Goal: Task Accomplishment & Management: Complete application form

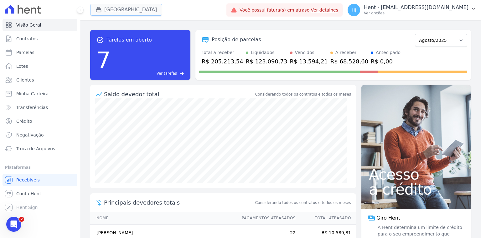
click at [118, 13] on button "Parque Dos Passaros" at bounding box center [126, 10] width 72 height 12
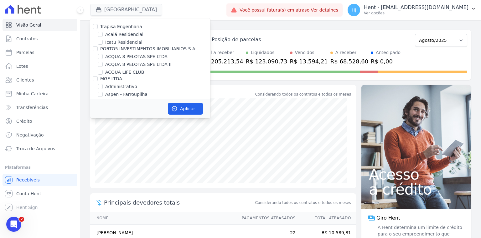
scroll to position [2617, 0]
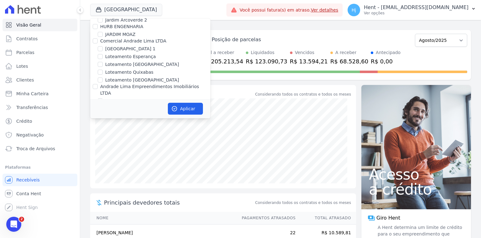
click at [127, 128] on label "JARDINS DE MAFRA" at bounding box center [126, 131] width 42 height 7
click at [103, 129] on input "JARDINS DE MAFRA" at bounding box center [100, 131] width 5 height 5
checkbox input "true"
click at [191, 110] on button "Aplicar" at bounding box center [185, 109] width 35 height 12
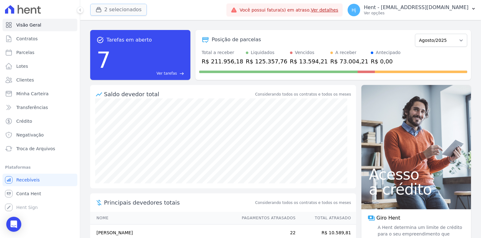
click at [121, 7] on button "2 selecionados" at bounding box center [118, 10] width 57 height 12
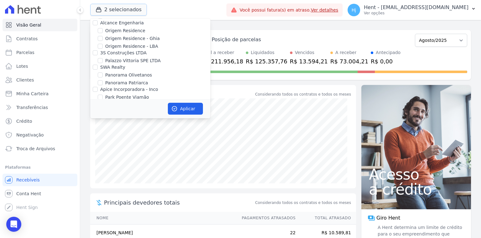
scroll to position [3455, 0]
click at [103, 161] on div "PARQUE DOS PASSAROS" at bounding box center [150, 164] width 120 height 7
click at [100, 161] on input "PARQUE DOS PASSAROS" at bounding box center [100, 163] width 5 height 5
checkbox input "false"
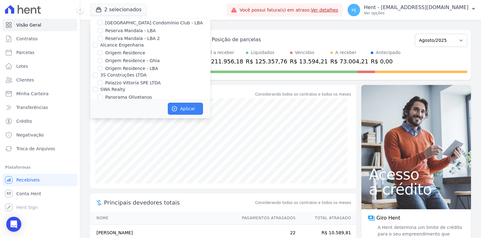
click at [187, 109] on button "Aplicar" at bounding box center [185, 109] width 35 height 12
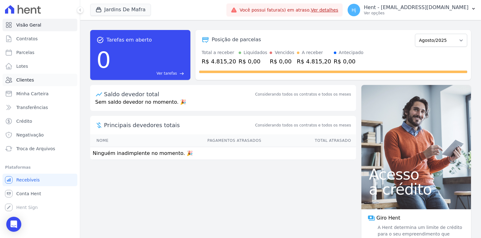
click at [32, 81] on span "Clientes" at bounding box center [25, 80] width 18 height 6
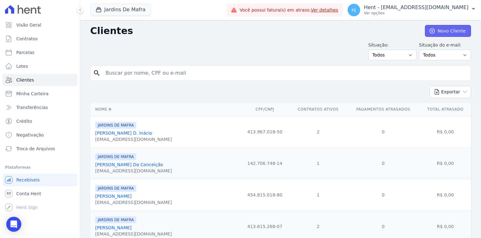
click at [439, 33] on link "Novo Cliente" at bounding box center [448, 31] width 46 height 12
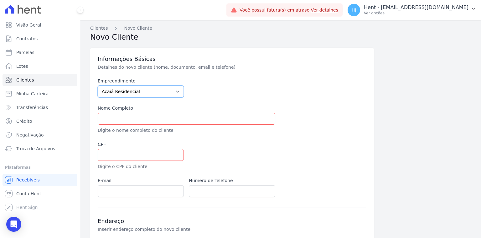
click at [140, 94] on select "Acaiá Residencial ACQUA 8 PELOTAS SPE LTDA ACQUA 8 PELOTAS SPE LTDA II ACQUA LI…" at bounding box center [141, 92] width 86 height 12
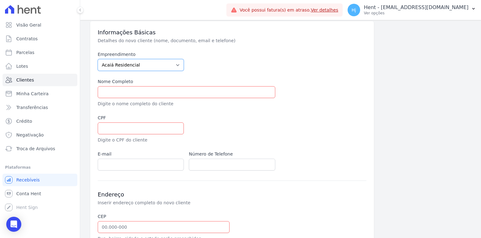
scroll to position [25, 0]
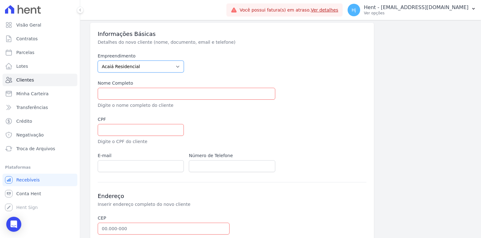
click at [175, 67] on select "Acaiá Residencial ACQUA 8 PELOTAS SPE LTDA ACQUA 8 PELOTAS SPE LTDA II ACQUA LI…" at bounding box center [141, 67] width 86 height 12
select select "bfe7885e-fa0b-4d28-958c-1934313489b3"
click at [98, 61] on select "Acaiá Residencial ACQUA 8 PELOTAS SPE LTDA ACQUA 8 PELOTAS SPE LTDA II ACQUA LI…" at bounding box center [141, 67] width 86 height 12
click at [132, 90] on input "text" at bounding box center [186, 94] width 177 height 12
paste input "NAYARA G. CRISTINA DOS SANTOS"
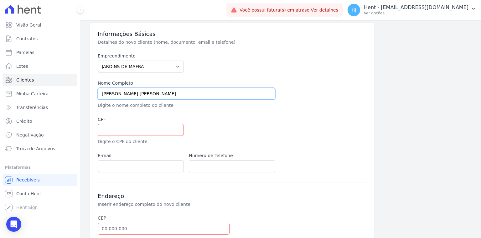
type input "NAYARA G. CRISTINA DOS SANTOS"
click at [134, 131] on input "text" at bounding box center [141, 130] width 86 height 12
paste input "425.788.748-67"
type input "425.788.748-67"
click at [131, 163] on input "email" at bounding box center [141, 167] width 86 height 12
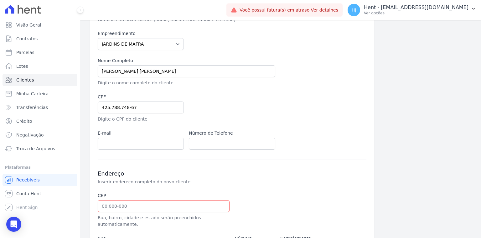
scroll to position [75, 0]
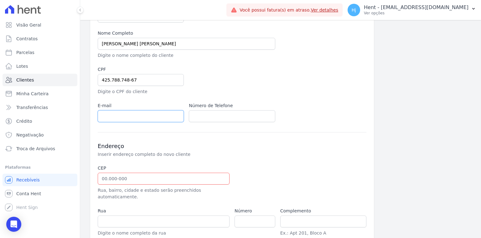
click at [116, 118] on input "email" at bounding box center [141, 116] width 86 height 12
drag, startPoint x: 197, startPoint y: 120, endPoint x: 175, endPoint y: 139, distance: 28.8
click at [197, 120] on input "text" at bounding box center [232, 116] width 86 height 12
click at [123, 118] on input "email" at bounding box center [141, 116] width 86 height 12
paste input "naay_criz@yahoo.com.br"
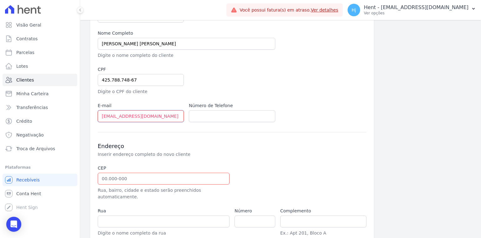
type input "naay_criz@yahoo.com.br"
click at [203, 117] on input "text" at bounding box center [232, 116] width 86 height 12
paste input "11 95952-5182"
type input "11 95952-5182"
click at [134, 181] on input "text" at bounding box center [164, 179] width 132 height 12
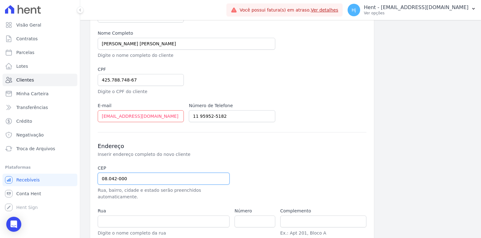
type input "08.042-000"
click at [241, 216] on input "number" at bounding box center [254, 222] width 41 height 12
type input "Avenida Nordestina"
type input "Cidade Nova São Miguel"
type input "São Paulo"
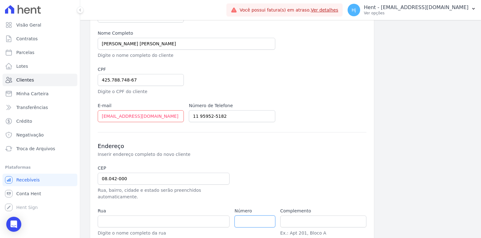
select select "SP"
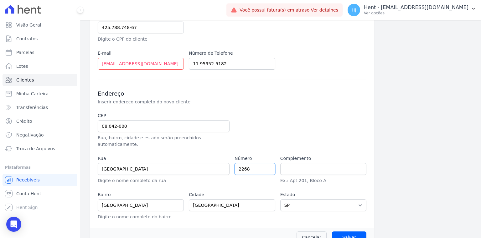
scroll to position [134, 0]
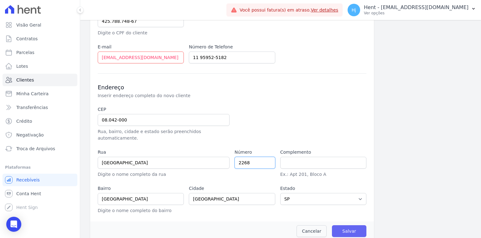
type input "2268"
click at [353, 226] on input "Salvar" at bounding box center [349, 232] width 34 height 12
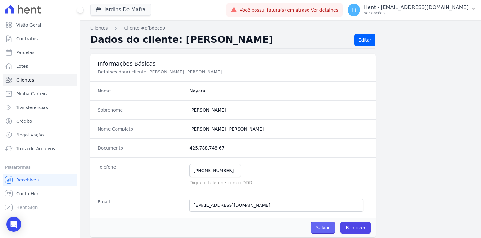
click at [315, 227] on input "Salvar" at bounding box center [322, 228] width 24 height 12
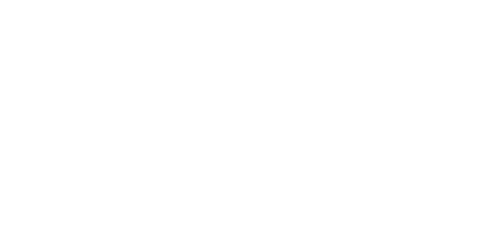
select select "bfe7885e-fa0b-4d28-958c-1934313489b3"
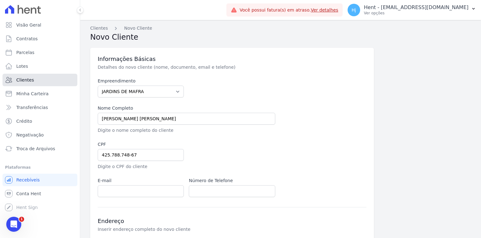
click at [33, 82] on link "Clientes" at bounding box center [40, 80] width 75 height 13
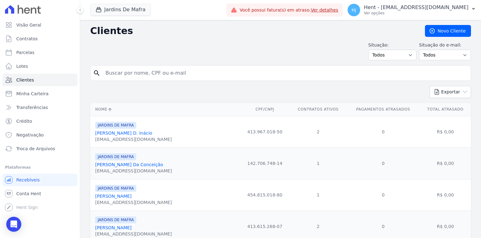
click at [113, 136] on link "[PERSON_NAME] D. Inácio" at bounding box center [123, 133] width 57 height 5
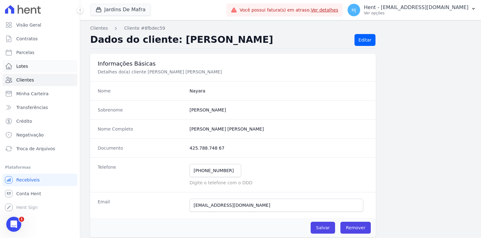
click at [30, 68] on link "Lotes" at bounding box center [40, 66] width 75 height 13
click at [29, 66] on link "Lotes" at bounding box center [40, 66] width 75 height 13
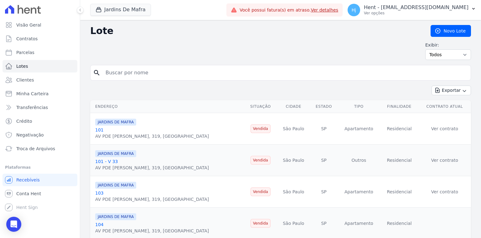
click at [138, 74] on input "search" at bounding box center [285, 73] width 366 height 13
type input "48"
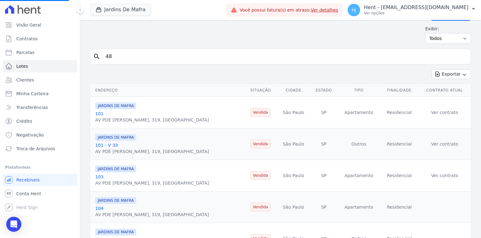
scroll to position [25, 0]
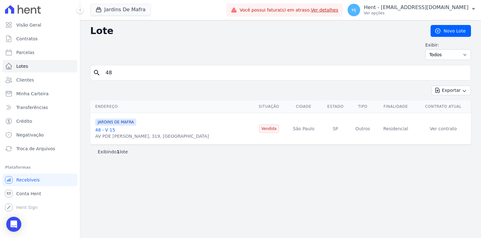
click at [102, 129] on link "48 - V 15" at bounding box center [105, 130] width 20 height 5
click at [28, 42] on link "Contratos" at bounding box center [40, 39] width 75 height 13
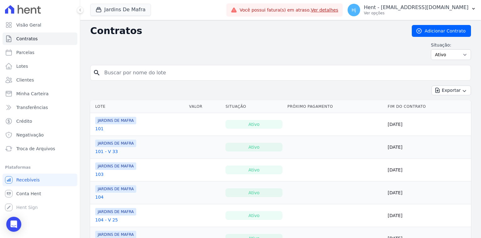
click at [135, 75] on input "search" at bounding box center [283, 73] width 367 height 13
type input "48"
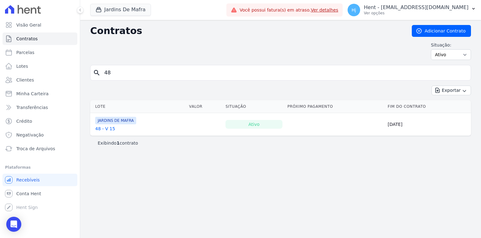
click at [100, 129] on link "48 - V 15" at bounding box center [105, 129] width 20 height 6
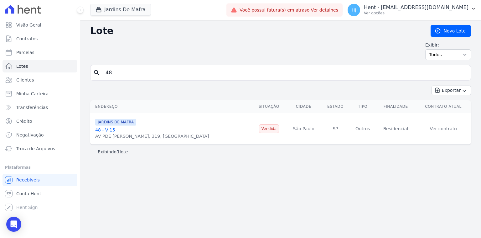
click at [109, 131] on link "48 - V 15" at bounding box center [105, 130] width 20 height 5
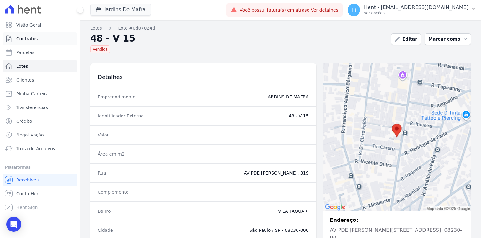
click at [34, 40] on span "Contratos" at bounding box center [26, 39] width 21 height 6
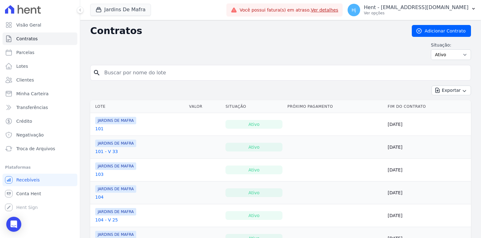
click at [165, 76] on input "search" at bounding box center [283, 73] width 367 height 13
type input "48"
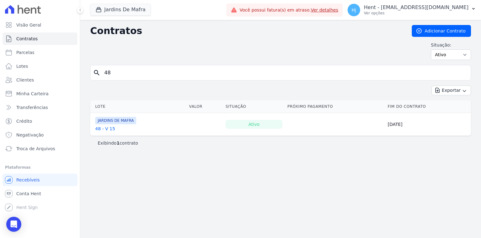
click at [107, 130] on link "48 - V 15" at bounding box center [105, 129] width 20 height 6
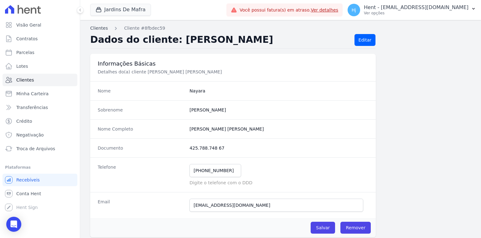
click at [94, 28] on link "Clientes" at bounding box center [99, 28] width 18 height 7
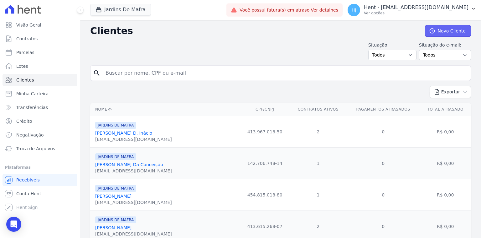
click at [448, 28] on link "Novo Cliente" at bounding box center [448, 31] width 46 height 12
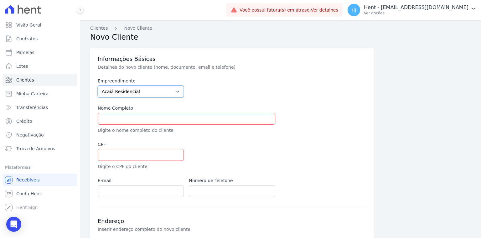
click at [170, 92] on select "Acaiá Residencial ACQUA 8 PELOTAS SPE LTDA ACQUA 8 PELOTAS SPE LTDA II ACQUA LI…" at bounding box center [141, 92] width 86 height 12
select select "bfe7885e-fa0b-4d28-958c-1934313489b3"
click at [98, 86] on select "Acaiá Residencial ACQUA 8 PELOTAS SPE LTDA ACQUA 8 PELOTAS SPE LTDA II ACQUA LI…" at bounding box center [141, 92] width 86 height 12
click at [108, 115] on input "text" at bounding box center [186, 119] width 177 height 12
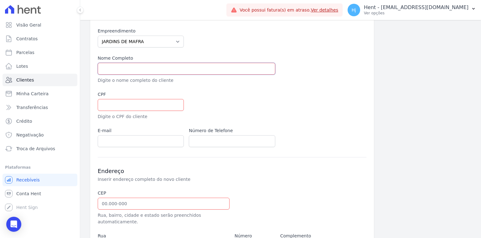
click at [118, 71] on input "text" at bounding box center [186, 69] width 177 height 12
paste input "DIEGO FELIPE MOURA SANTOS"
type input "DIEGO FELIPE MOURA SANTOS"
click at [113, 101] on input "text" at bounding box center [141, 105] width 86 height 12
paste input "409.441.208-57"
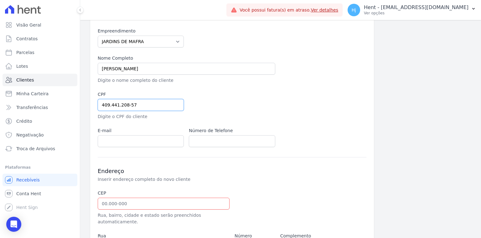
type input "409.441.208-57"
click at [115, 139] on input "email" at bounding box center [141, 142] width 86 height 12
paste input "difemoura@hotmail.com"
type input "difemoura@hotmail.com"
click at [219, 144] on input "text" at bounding box center [232, 142] width 86 height 12
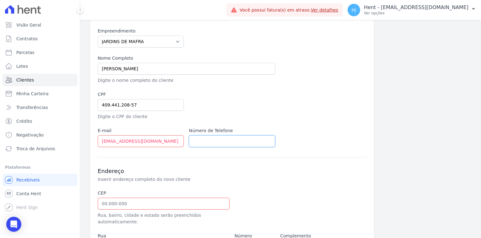
click at [212, 140] on input "text" at bounding box center [232, 142] width 86 height 12
paste input "11 94716-9870"
type input "11 94716-9870"
click at [100, 201] on input "text" at bounding box center [164, 204] width 132 height 12
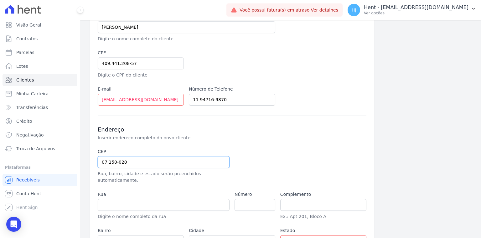
scroll to position [125, 0]
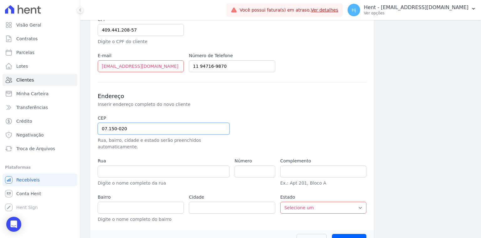
type input "07.150-020"
click at [243, 171] on div "Número" at bounding box center [254, 172] width 41 height 29
click at [245, 166] on input "number" at bounding box center [254, 172] width 41 height 12
type input "Avenida Guape"
type input "Cidade Seródio"
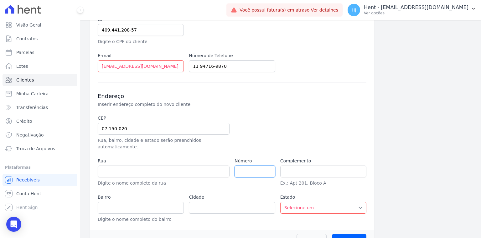
type input "Guarulhos"
select select "SP"
type input "882"
click at [344, 234] on input "Salvar" at bounding box center [349, 240] width 34 height 12
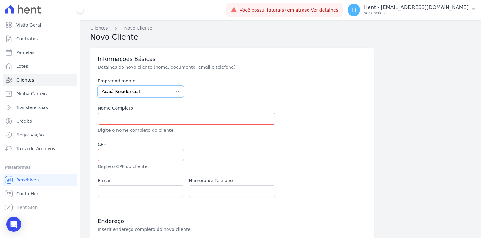
click at [169, 91] on select "Acaiá Residencial ACQUA 8 PELOTAS SPE LTDA ACQUA 8 PELOTAS SPE LTDA II ACQUA LI…" at bounding box center [141, 92] width 86 height 12
select select "bfe7885e-fa0b-4d28-958c-1934313489b3"
click at [98, 86] on select "Acaiá Residencial ACQUA 8 PELOTAS SPE LTDA ACQUA 8 PELOTAS SPE LTDA II ACQUA LI…" at bounding box center [141, 92] width 86 height 12
click at [140, 122] on input "text" at bounding box center [186, 119] width 177 height 12
paste input "LUCAS GABRIEL SOUZA ALVES"
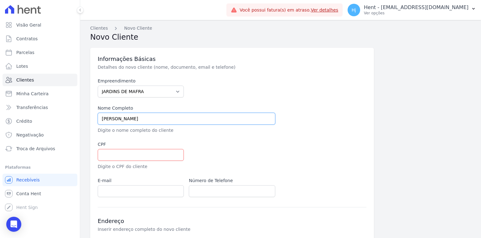
click at [101, 119] on input "LUCAS GABRIEL SOUZA ALVES" at bounding box center [186, 119] width 177 height 12
type input "LUCAS GABRIEL SOUZA ALVES"
click at [112, 158] on input "text" at bounding box center [141, 155] width 86 height 12
click at [113, 155] on input "text" at bounding box center [141, 155] width 86 height 12
paste input "494.236.208-33"
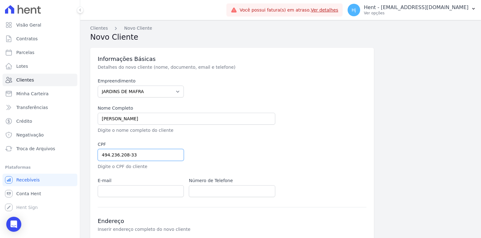
type input "494.236.208-33"
click at [114, 190] on input "email" at bounding box center [141, 192] width 86 height 12
click at [110, 192] on input "email" at bounding box center [141, 192] width 86 height 12
paste input "lucasalves_002@hotmail.com"
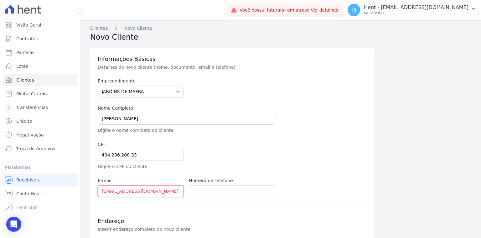
type input "lucasalves_002@hotmail.com"
click at [216, 195] on input "text" at bounding box center [232, 192] width 86 height 12
click at [196, 191] on input "text" at bounding box center [232, 192] width 86 height 12
paste input "97180-3639"
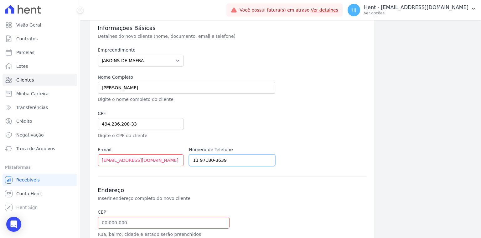
scroll to position [75, 0]
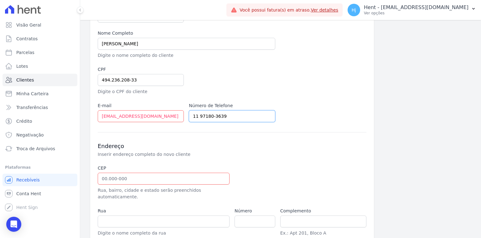
type input "11 97180-3639"
click at [172, 183] on input "text" at bounding box center [164, 179] width 132 height 12
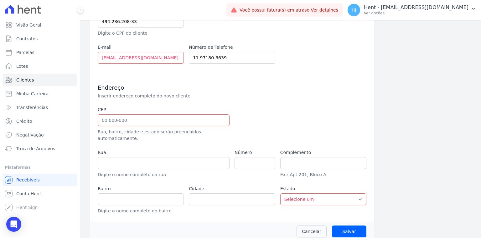
scroll to position [134, 0]
click at [111, 123] on input "text" at bounding box center [164, 120] width 132 height 12
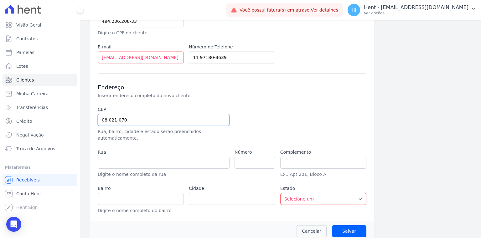
type input "08.021-070"
type input "Avenida Rosária"
type input "Vila Rosaria"
type input "São Paulo"
select select "SP"
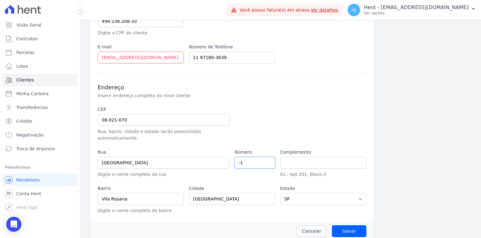
click at [267, 157] on input "-1" at bounding box center [254, 163] width 41 height 12
drag, startPoint x: 267, startPoint y: 156, endPoint x: 212, endPoint y: 152, distance: 55.3
type input "-2"
click at [234, 157] on input "-2" at bounding box center [254, 163] width 41 height 12
type input "74"
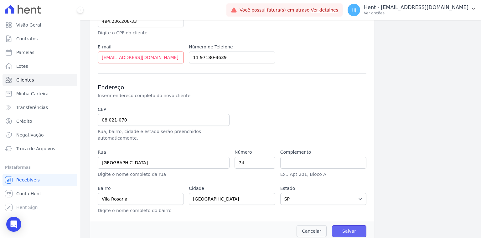
click at [349, 226] on input "Salvar" at bounding box center [349, 232] width 34 height 12
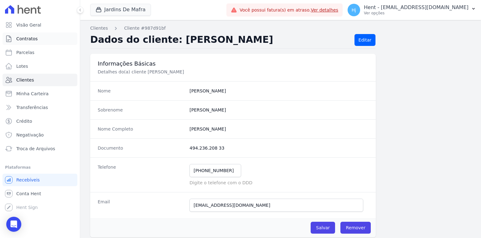
click at [43, 39] on link "Contratos" at bounding box center [40, 39] width 75 height 13
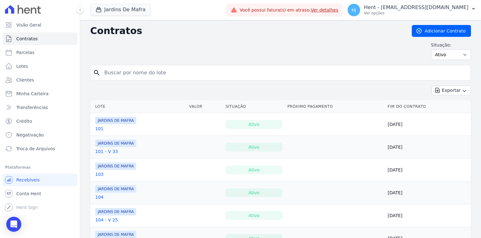
click at [138, 79] on input "search" at bounding box center [283, 73] width 367 height 13
type input "15"
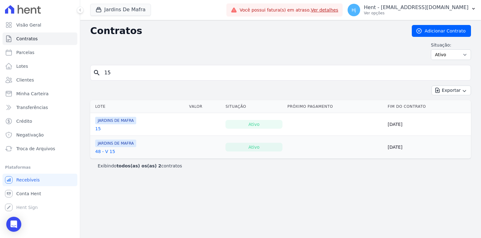
click at [97, 129] on link "15" at bounding box center [98, 129] width 6 height 6
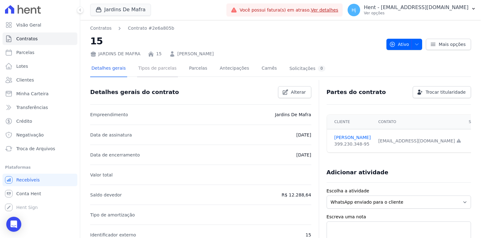
click at [155, 68] on link "Tipos de parcelas" at bounding box center [157, 69] width 41 height 17
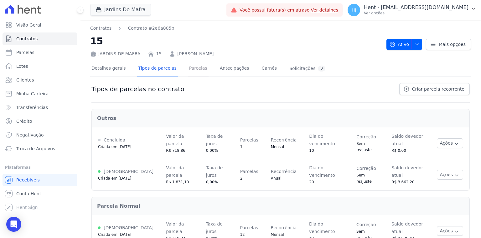
drag, startPoint x: 186, startPoint y: 70, endPoint x: 180, endPoint y: 75, distance: 7.6
click at [188, 70] on link "Parcelas" at bounding box center [198, 69] width 21 height 17
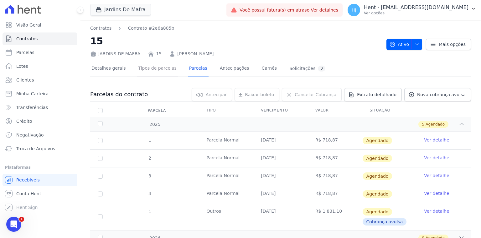
click at [147, 66] on link "Tipos de parcelas" at bounding box center [157, 69] width 41 height 17
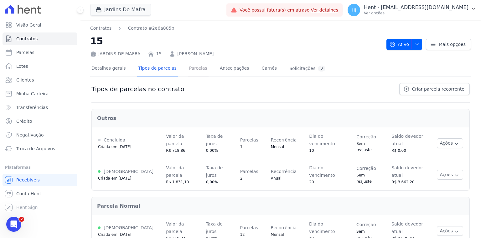
click at [190, 65] on link "Parcelas" at bounding box center [198, 69] width 21 height 17
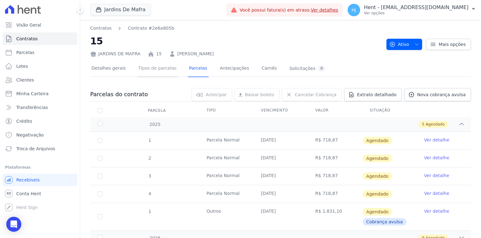
click at [154, 67] on link "Tipos de parcelas" at bounding box center [157, 69] width 41 height 17
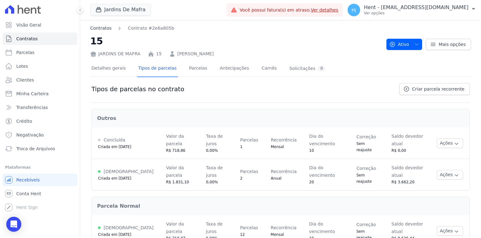
click at [107, 31] on link "Contratos" at bounding box center [100, 28] width 21 height 7
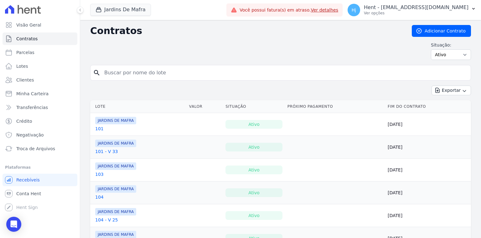
click at [148, 72] on input "search" at bounding box center [283, 73] width 367 height 13
type input "47"
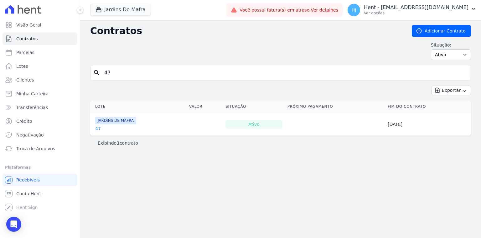
click at [98, 127] on link "47" at bounding box center [98, 129] width 6 height 6
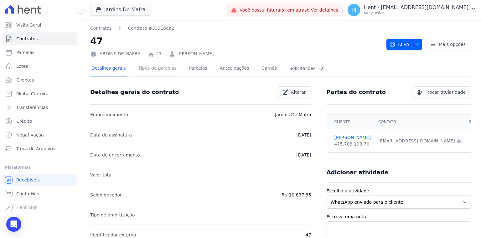
click at [147, 68] on link "Tipos de parcelas" at bounding box center [157, 69] width 41 height 17
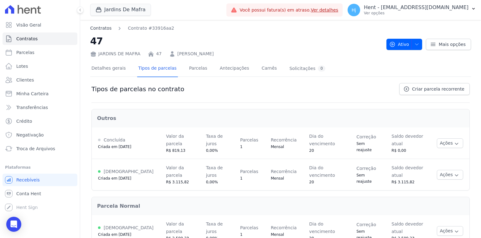
click at [99, 29] on link "Contratos" at bounding box center [100, 28] width 21 height 7
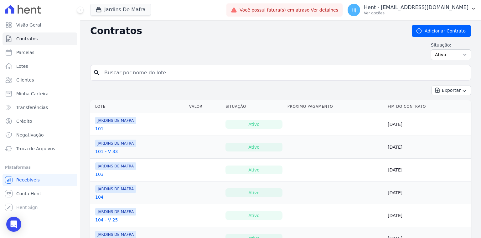
drag, startPoint x: 146, startPoint y: 81, endPoint x: 79, endPoint y: 67, distance: 68.7
click at [79, 67] on div "Visão Geral Contratos [GEOGRAPHIC_DATA] Lotes Clientes Minha Carteira Transferê…" at bounding box center [240, 119] width 481 height 238
type input "68"
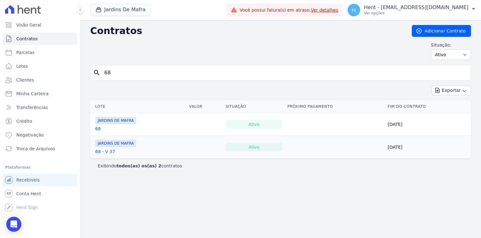
click at [98, 130] on link "68" at bounding box center [98, 129] width 6 height 6
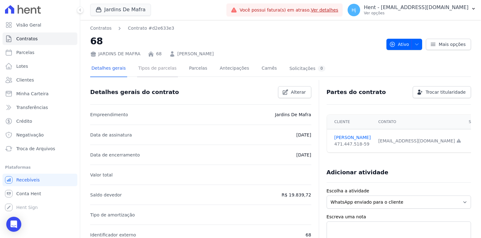
click at [146, 70] on link "Tipos de parcelas" at bounding box center [157, 69] width 41 height 17
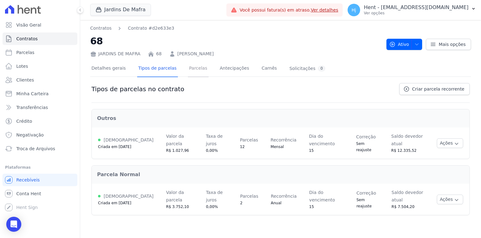
click at [188, 69] on link "Parcelas" at bounding box center [198, 69] width 21 height 17
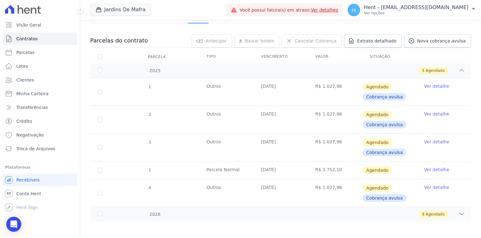
scroll to position [55, 0]
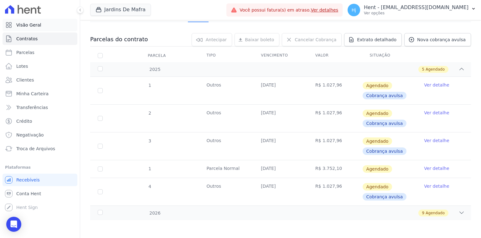
click at [46, 24] on link "Visão Geral" at bounding box center [40, 25] width 75 height 13
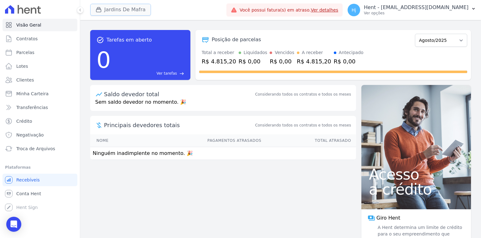
click at [130, 12] on button "Jardins De Mafra" at bounding box center [120, 10] width 61 height 12
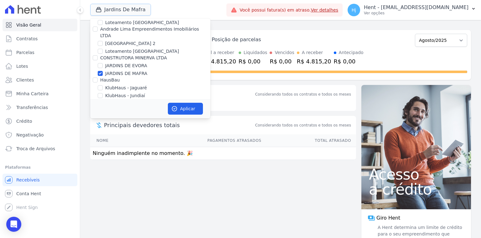
scroll to position [2625, 0]
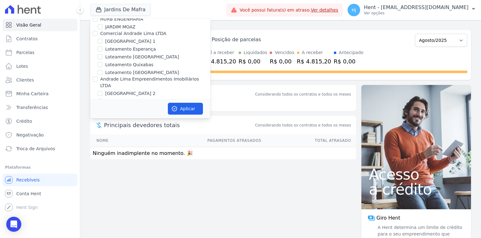
click at [99, 121] on input "JARDINS DE MAFRA" at bounding box center [100, 123] width 5 height 5
checkbox input "false"
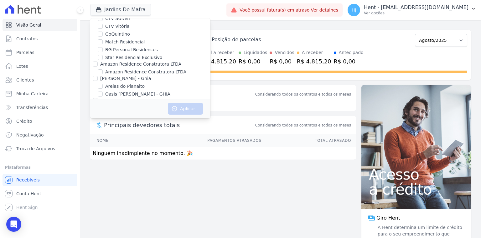
scroll to position [2002, 0]
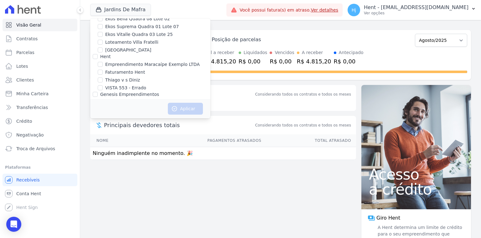
click at [141, 115] on label "[PERSON_NAME]" at bounding box center [123, 118] width 36 height 7
click at [103, 115] on input "[PERSON_NAME]" at bounding box center [100, 117] width 5 height 5
checkbox input "true"
click at [185, 110] on button "Aplicar" at bounding box center [185, 109] width 35 height 12
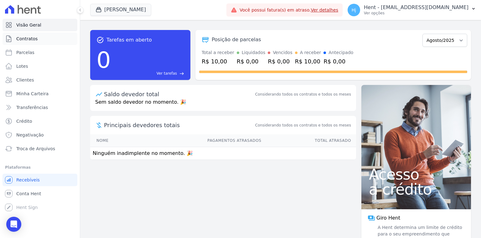
click at [29, 39] on span "Contratos" at bounding box center [26, 39] width 21 height 6
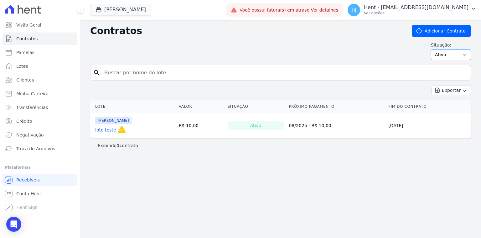
click at [444, 57] on select "Ativo Todos Pausado Distratado Rascunho Expirado Encerrado" at bounding box center [451, 54] width 40 height 11
select select "draft"
click at [433, 49] on select "Ativo Todos Pausado Distratado Rascunho Expirado Encerrado" at bounding box center [451, 54] width 40 height 11
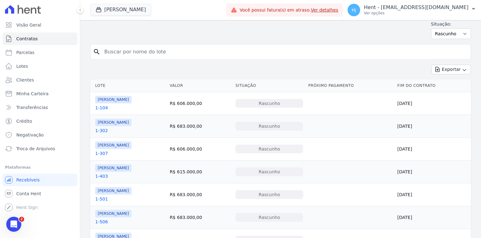
scroll to position [50, 0]
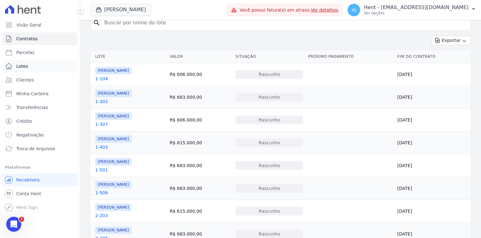
click at [26, 67] on span "Lotes" at bounding box center [22, 66] width 12 height 6
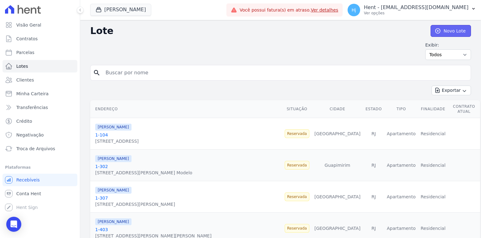
click at [439, 32] on link "Novo Lote" at bounding box center [450, 31] width 40 height 12
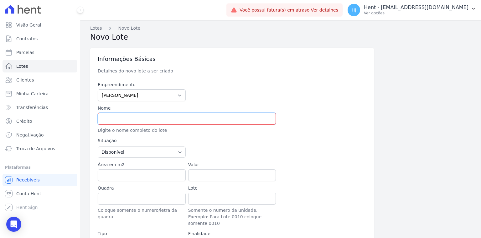
click at [105, 117] on input "text" at bounding box center [187, 119] width 178 height 12
click at [113, 118] on input "text" at bounding box center [187, 119] width 178 height 12
type input "2-407"
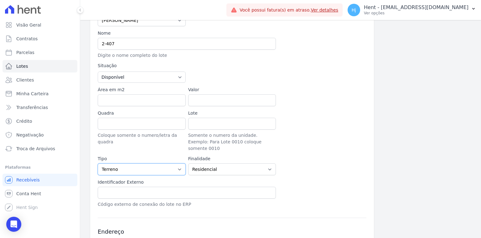
click at [180, 164] on select "Casa Apartamento Escritório Flat Loja Espaço Comercial Terreno Outros" at bounding box center [142, 170] width 88 height 12
select select "apartment"
click at [98, 164] on select "Casa Apartamento Escritório Flat Loja Espaço Comercial Terreno Outros" at bounding box center [142, 170] width 88 height 12
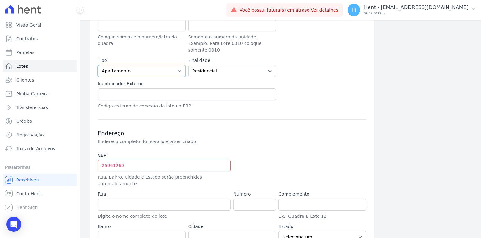
scroll to position [175, 0]
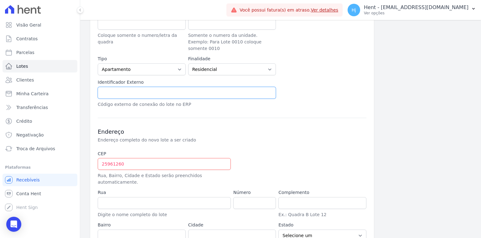
click at [131, 87] on input "text" at bounding box center [187, 93] width 178 height 12
click at [116, 87] on input "text" at bounding box center [187, 93] width 178 height 12
paste input "CV28511475"
type input "CV28511475"
drag, startPoint x: 127, startPoint y: 159, endPoint x: 78, endPoint y: 153, distance: 50.1
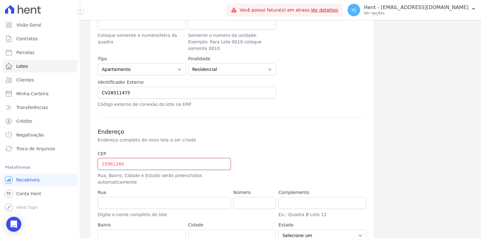
click at [78, 153] on div "Visão Geral Contratos Parcelas Lotes Clientes Minha Carteira Transferências Cré…" at bounding box center [240, 119] width 481 height 238
click at [130, 159] on input "text" at bounding box center [164, 164] width 133 height 12
type input "25.961-260"
click at [248, 197] on input "number" at bounding box center [254, 203] width 43 height 12
type input "151"
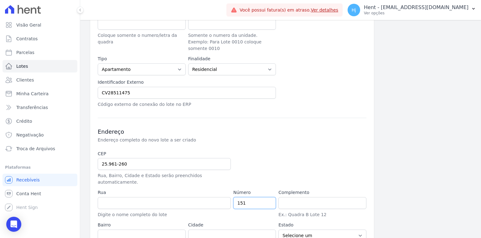
type input "Rua Hildegardo de Noronha"
type input "Alto"
type input "Teresópolis"
select select "RJ"
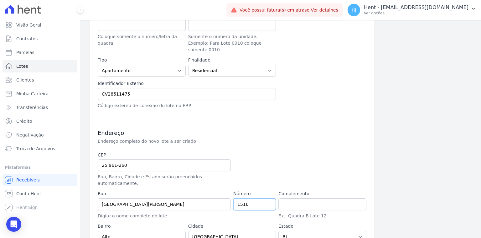
scroll to position [196, 0]
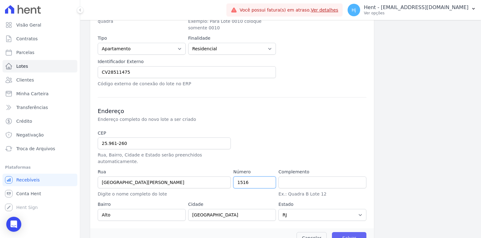
type input "1516"
click at [344, 233] on input "Salvar" at bounding box center [349, 239] width 34 height 12
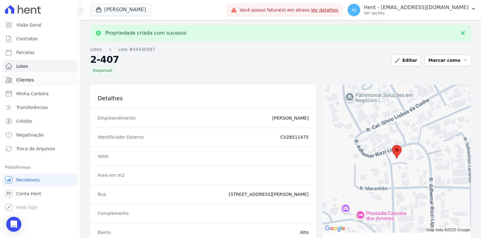
click at [22, 83] on span "Clientes" at bounding box center [25, 80] width 18 height 6
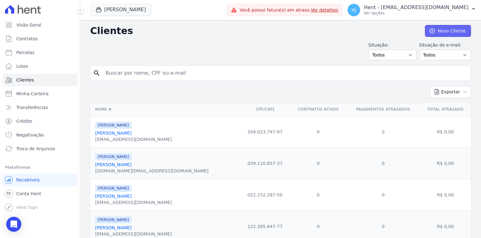
click at [440, 31] on link "Novo Cliente" at bounding box center [448, 31] width 46 height 12
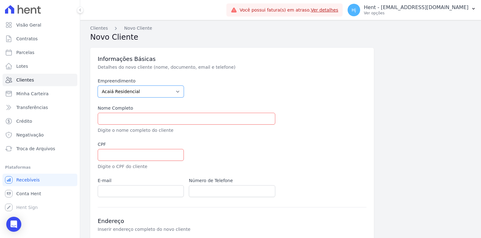
click at [168, 93] on select "Acaiá Residencial ACQUA 8 PELOTAS SPE LTDA ACQUA 8 PELOTAS SPE LTDA II ACQUA LI…" at bounding box center [141, 92] width 86 height 12
select select "2bdadd46-5d1b-4fa4-84f8-52c1ead576fb"
click at [98, 86] on select "Acaiá Residencial ACQUA 8 PELOTAS SPE LTDA ACQUA 8 PELOTAS SPE LTDA II ACQUA LI…" at bounding box center [141, 92] width 86 height 12
click at [121, 121] on input "text" at bounding box center [186, 119] width 177 height 12
click at [251, 227] on p "Inserir endereço completo do novo cliente" at bounding box center [203, 230] width 210 height 6
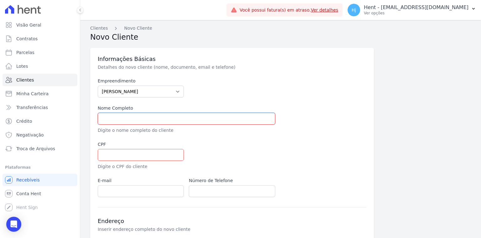
paste input "[PERSON_NAME]"
type input "[PERSON_NAME]"
click at [110, 156] on input "text" at bounding box center [141, 155] width 86 height 12
click at [101, 122] on input "[PERSON_NAME]" at bounding box center [186, 119] width 177 height 12
click at [108, 150] on input "text" at bounding box center [141, 155] width 86 height 12
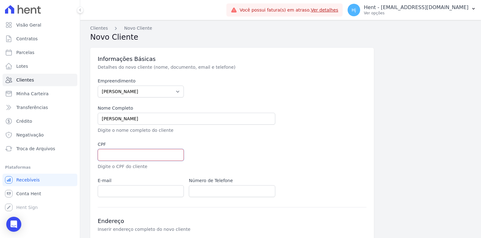
click at [115, 156] on input "text" at bounding box center [141, 155] width 86 height 12
paste input "077.975.057-80"
type input "077.975.057-80"
click at [204, 191] on input "text" at bounding box center [232, 192] width 86 height 12
paste input "21 96441-0697"
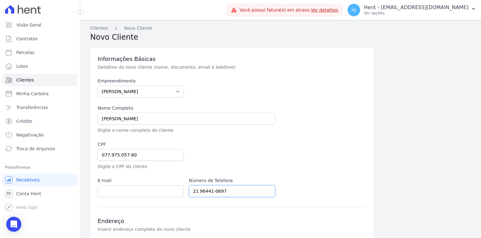
type input "21 96441-0697"
click at [130, 196] on input "email" at bounding box center [141, 192] width 86 height 12
paste input "Rj@arquivar.com"
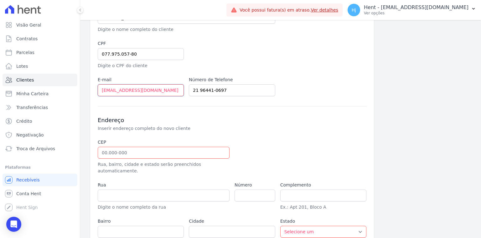
scroll to position [125, 0]
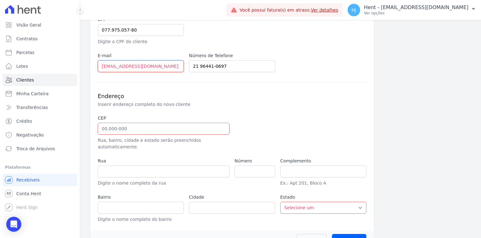
type input "Rj@arquivar.com"
click at [103, 128] on input "text" at bounding box center [164, 129] width 132 height 12
click at [111, 171] on div "Rua Digite o nome completo da rua" at bounding box center [164, 172] width 132 height 29
drag, startPoint x: 126, startPoint y: 131, endPoint x: 89, endPoint y: 132, distance: 36.9
click at [89, 132] on div "Clientes Novo Cliente Novo Cliente Informações Básicas Detalhes do novo cliente…" at bounding box center [280, 75] width 401 height 360
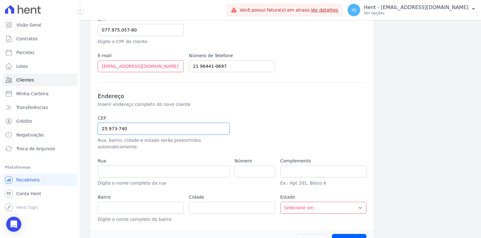
type input "25.973-740"
type input "Estrada Posse"
type input "Posse"
type input "Teresópolis"
select select "RJ"
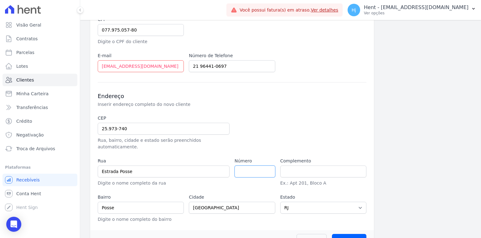
click at [248, 166] on input "number" at bounding box center [254, 172] width 41 height 12
click at [249, 166] on input "number" at bounding box center [254, 172] width 41 height 12
type input "0"
click at [298, 124] on div at bounding box center [277, 132] width 86 height 35
click at [343, 234] on input "Salvar" at bounding box center [349, 240] width 34 height 12
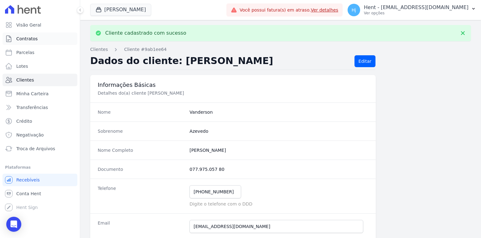
click at [30, 39] on span "Contratos" at bounding box center [26, 39] width 21 height 6
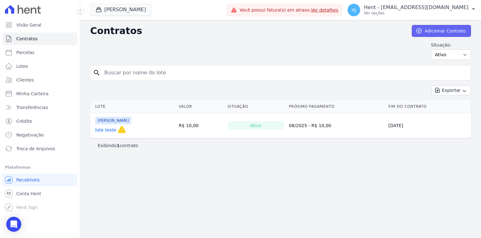
click at [444, 32] on link "Adicionar Contrato" at bounding box center [441, 31] width 59 height 12
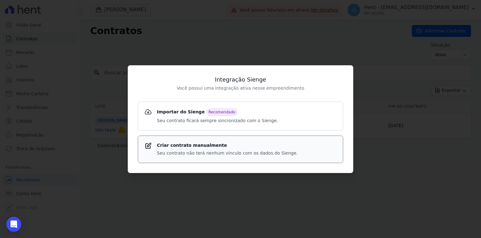
click at [234, 153] on p "Seu contrato não terá nenhum vínculo com os dados do Sienge." at bounding box center [227, 153] width 141 height 7
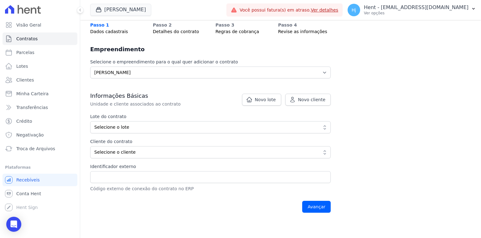
scroll to position [50, 0]
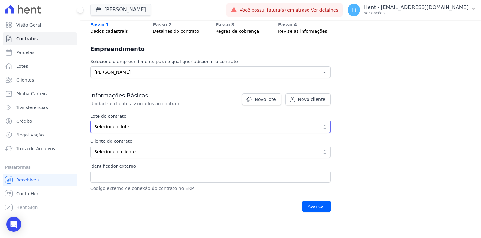
click at [141, 128] on span "Selecione o lote" at bounding box center [205, 127] width 223 height 7
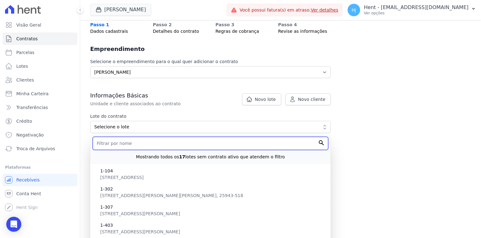
click at [133, 144] on input "text" at bounding box center [210, 143] width 235 height 13
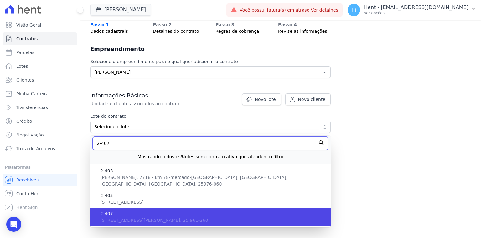
type input "2-407"
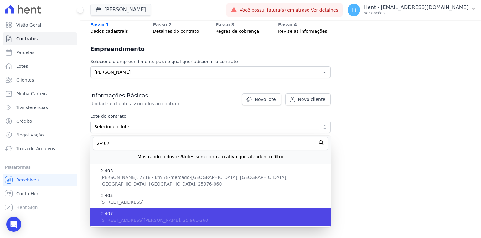
click at [129, 211] on span "2-407" at bounding box center [212, 214] width 225 height 7
type input "54430597-fbd4-4fa1-9fe7-ab30a0fab988"
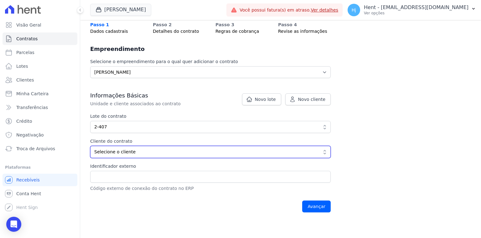
click at [193, 151] on span "Selecione o cliente" at bounding box center [205, 152] width 223 height 7
click at [127, 153] on span "Selecione o cliente" at bounding box center [205, 152] width 223 height 7
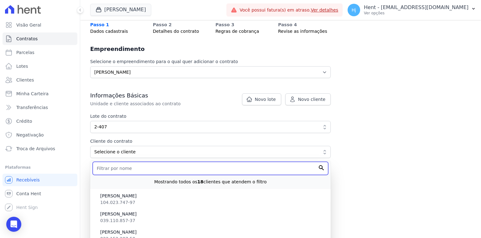
click at [113, 171] on input "text" at bounding box center [210, 168] width 235 height 13
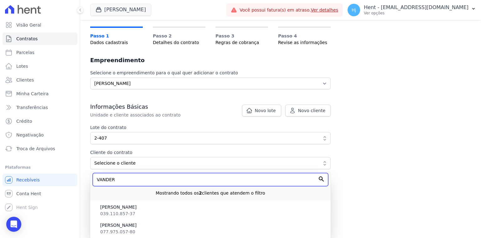
scroll to position [33, 0]
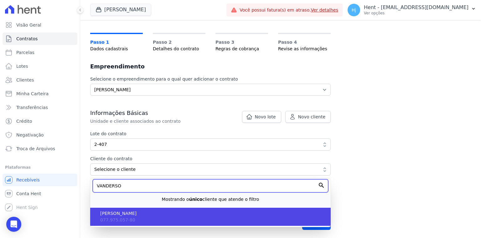
type input "VANDERSO"
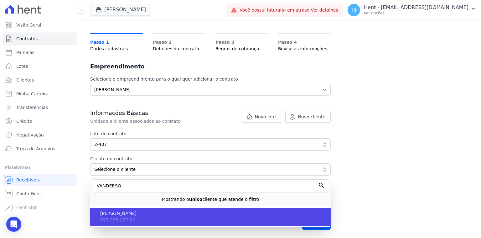
click at [131, 212] on span "[PERSON_NAME]" at bounding box center [212, 214] width 225 height 7
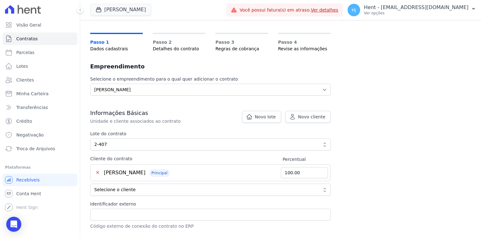
scroll to position [53, 0]
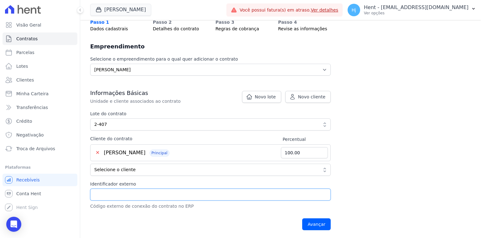
click at [134, 199] on input "Identificador externo" at bounding box center [210, 195] width 240 height 12
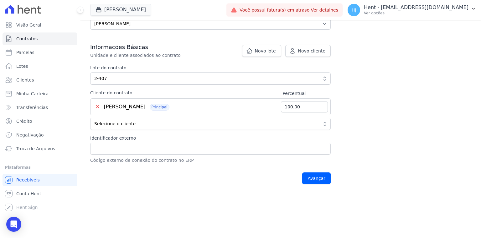
scroll to position [103, 0]
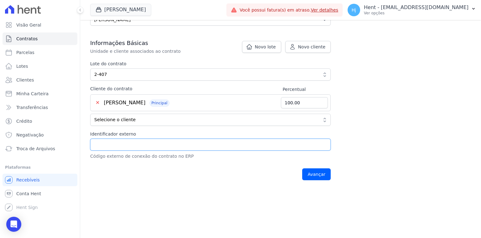
click at [125, 147] on input "Identificador externo" at bounding box center [210, 145] width 240 height 12
paste input "CV28511475"
type input "CV28511475"
click at [324, 173] on input "Avançar" at bounding box center [316, 175] width 28 height 12
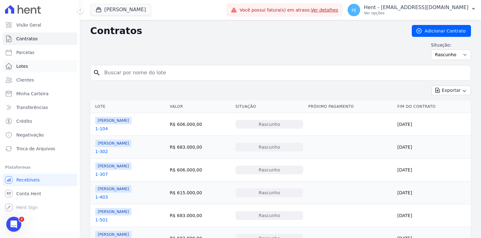
click at [20, 64] on span "Lotes" at bounding box center [22, 66] width 12 height 6
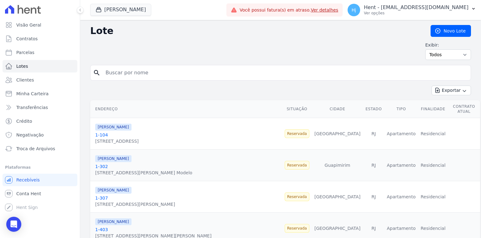
click at [100, 133] on link "1-104‎" at bounding box center [101, 135] width 13 height 5
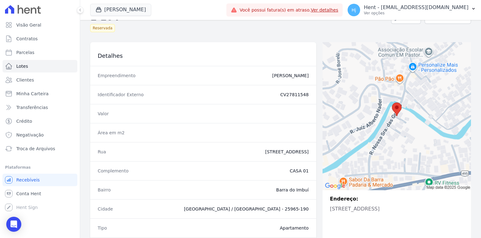
scroll to position [50, 0]
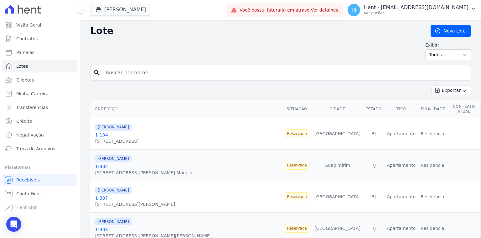
click at [100, 133] on link "1-104‎" at bounding box center [101, 135] width 13 height 5
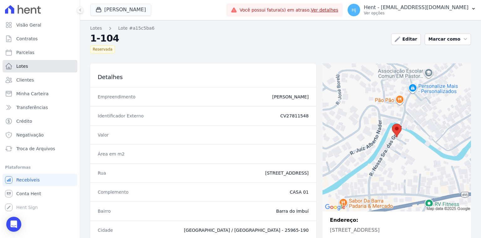
click at [17, 66] on span "Lotes" at bounding box center [22, 66] width 12 height 6
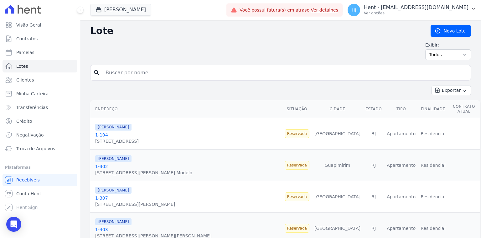
click at [103, 133] on link "1-104‎" at bounding box center [101, 135] width 13 height 5
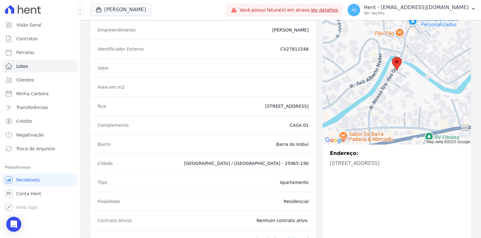
scroll to position [43, 0]
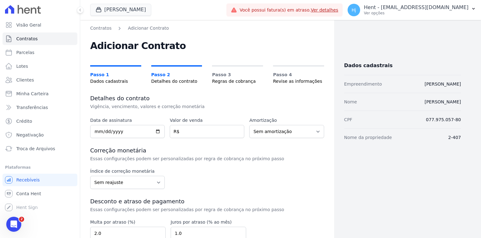
scroll to position [50, 0]
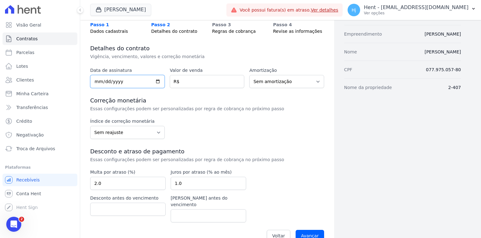
click at [93, 81] on input "date" at bounding box center [127, 81] width 74 height 13
type input "2025-08-01"
click at [202, 84] on input "number" at bounding box center [207, 81] width 74 height 13
click at [122, 130] on select "Sem reajuste Média dos últimos 12 meses acumulado de INCCM Média dos últimos 12…" at bounding box center [127, 132] width 74 height 13
click at [306, 124] on div "Índice de correção monetária Sem reajuste Média dos últimos 12 meses acumulado …" at bounding box center [207, 128] width 234 height 21
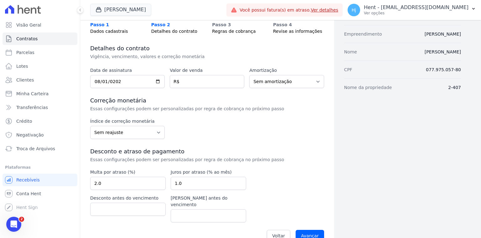
scroll to position [56, 0]
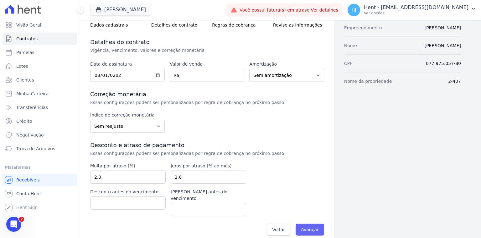
click at [307, 224] on input "Avançar" at bounding box center [309, 230] width 28 height 12
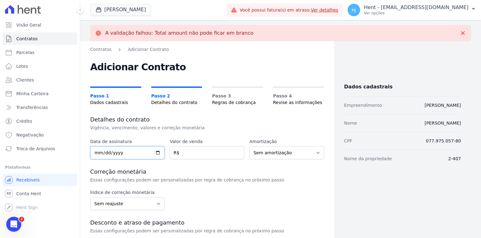
click at [97, 151] on input "date" at bounding box center [127, 152] width 74 height 13
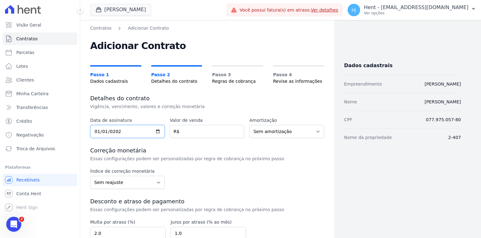
type input "[DATE]"
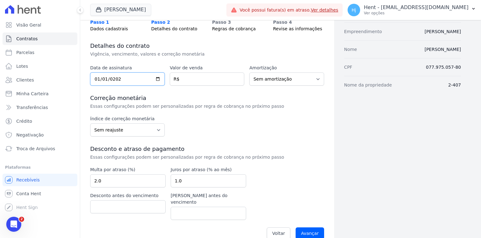
scroll to position [56, 0]
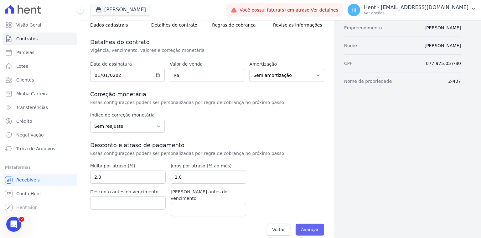
click at [310, 224] on input "Avançar" at bounding box center [309, 230] width 28 height 12
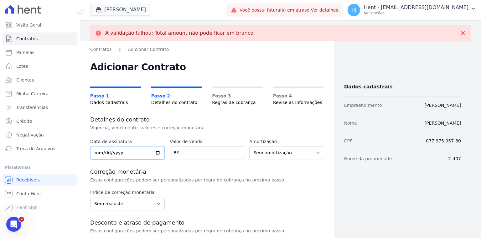
click at [95, 153] on input "date" at bounding box center [127, 152] width 74 height 13
type input "[DATE]"
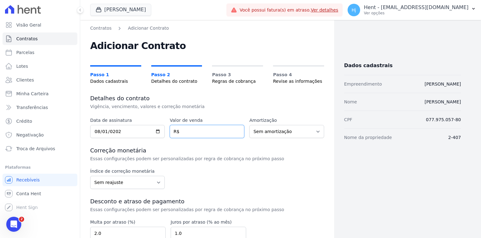
click at [200, 136] on input "number" at bounding box center [207, 131] width 74 height 13
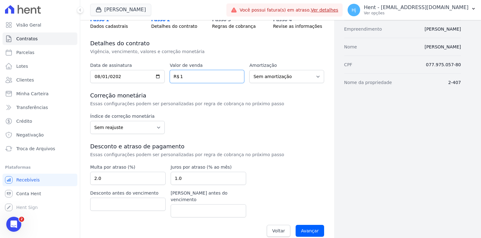
scroll to position [56, 0]
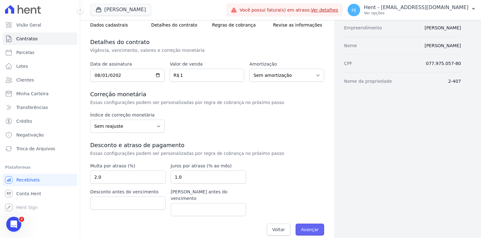
click at [303, 224] on input "Avançar" at bounding box center [309, 230] width 28 height 12
drag, startPoint x: 184, startPoint y: 73, endPoint x: 172, endPoint y: 76, distance: 12.6
click at [172, 76] on input "1" at bounding box center [207, 75] width 74 height 13
type input "439641.30"
click at [314, 224] on input "Avançar" at bounding box center [309, 230] width 28 height 12
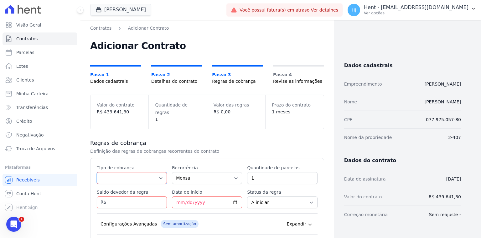
click at [152, 173] on select "Parcela Normal Entrada Sinal Intercalada Chaves Pré-chaves Pós-chaves Impostos …" at bounding box center [132, 178] width 70 height 12
select select "standard"
click at [97, 172] on select "Parcela Normal Entrada Sinal Intercalada Chaves Pré-chaves Pós-chaves Impostos …" at bounding box center [132, 178] width 70 height 12
click at [150, 173] on select "Parcela Normal Entrada Sinal Intercalada Chaves Pré-chaves Pós-chaves Impostos …" at bounding box center [132, 178] width 70 height 12
click at [97, 172] on select "Parcela Normal Entrada Sinal Intercalada Chaves Pré-chaves Pós-chaves Impostos …" at bounding box center [132, 178] width 70 height 12
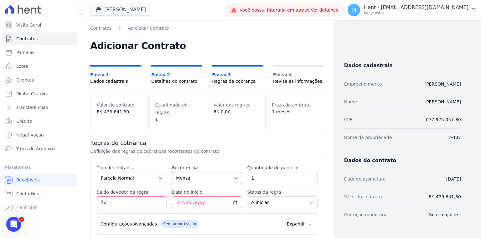
click at [187, 172] on select "Mensal Bimestral Trimestral Semestral Anual" at bounding box center [207, 178] width 70 height 12
drag, startPoint x: 255, startPoint y: 169, endPoint x: 247, endPoint y: 169, distance: 8.8
click at [247, 172] on input "1" at bounding box center [282, 178] width 70 height 12
type input "20"
paste input "9.58056"
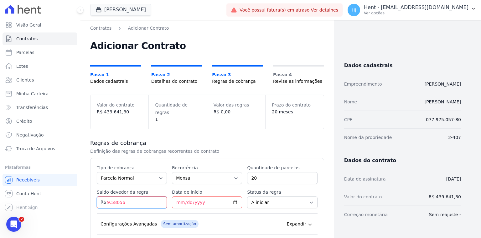
drag, startPoint x: 131, startPoint y: 192, endPoint x: 103, endPoint y: 192, distance: 27.5
click at [103, 192] on div "Saldo devedor da regra 9.58056 R$" at bounding box center [132, 198] width 70 height 19
type input "9580.56"
click at [234, 197] on input "Data de início" at bounding box center [207, 203] width 70 height 12
type input "2025-08-10"
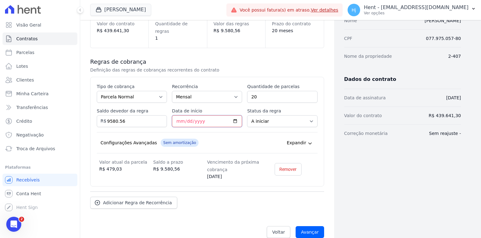
scroll to position [83, 0]
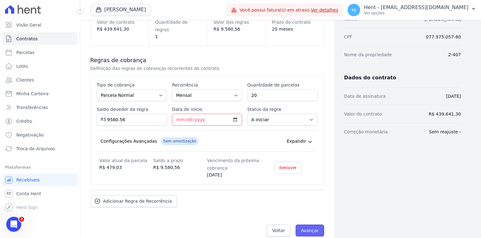
click at [310, 225] on input "Avançar" at bounding box center [309, 231] width 28 height 12
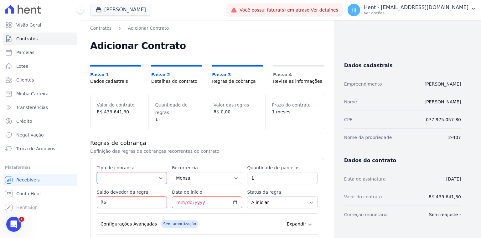
click at [148, 172] on select "Parcela Normal Entrada Sinal Intercalada Chaves Pré-chaves Pós-chaves Impostos …" at bounding box center [132, 178] width 70 height 12
select select "standard"
click at [97, 172] on select "Parcela Normal Entrada Sinal Intercalada Chaves Pré-chaves Pós-chaves Impostos …" at bounding box center [132, 178] width 70 height 12
drag, startPoint x: 269, startPoint y: 173, endPoint x: 249, endPoint y: 171, distance: 20.1
click at [249, 172] on input "1" at bounding box center [282, 178] width 70 height 12
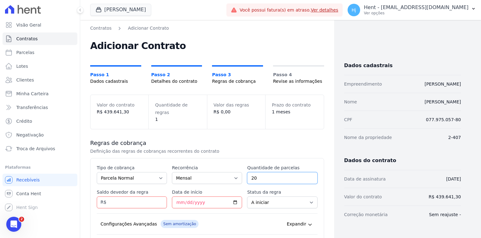
type input "20"
click at [246, 148] on p "Definição das regras de cobranças recorrentes do contrato" at bounding box center [195, 151] width 210 height 6
click at [134, 197] on input "Saldo devedor da regra" at bounding box center [132, 203] width 70 height 12
type input "191611.20"
click at [232, 197] on input "Data de início" at bounding box center [207, 203] width 70 height 12
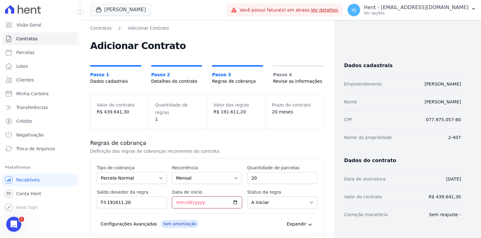
type input "[DATE]"
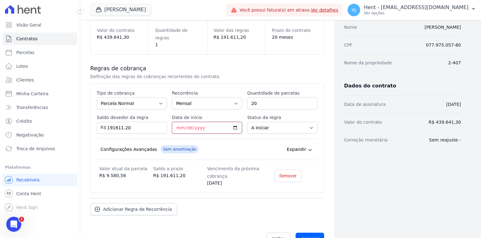
scroll to position [75, 0]
click at [309, 233] on input "Avançar" at bounding box center [309, 239] width 28 height 12
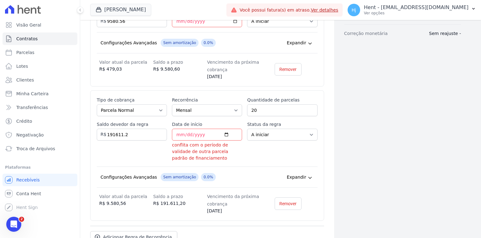
scroll to position [238, 0]
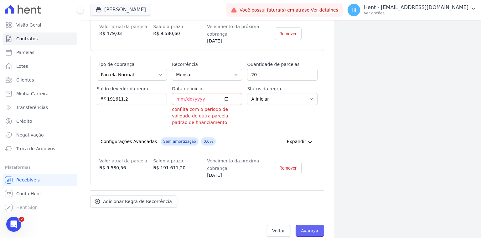
click at [311, 225] on input "Avançar" at bounding box center [309, 231] width 28 height 12
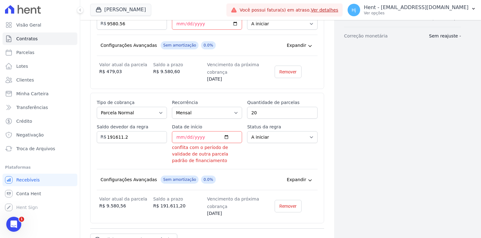
scroll to position [238, 0]
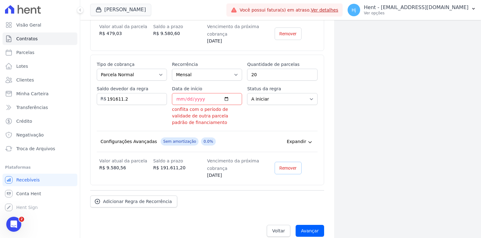
click at [287, 165] on span "Remover" at bounding box center [287, 168] width 17 height 6
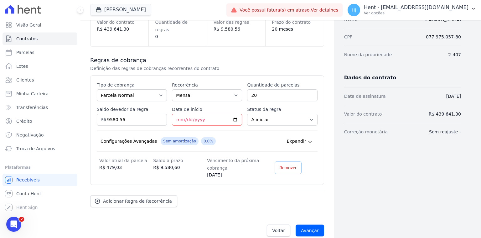
click at [294, 162] on link "Remover" at bounding box center [287, 168] width 27 height 13
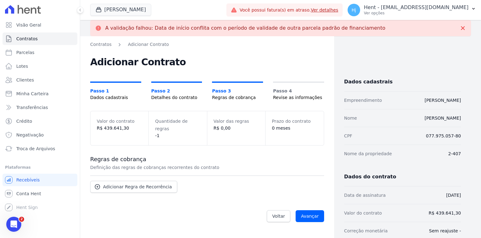
scroll to position [0, 0]
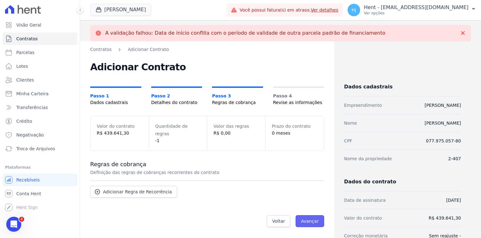
click at [303, 216] on input "Avançar" at bounding box center [309, 222] width 28 height 12
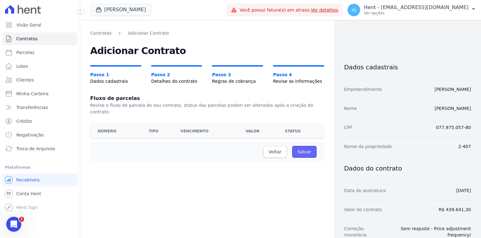
click at [303, 146] on input "Salvar" at bounding box center [304, 152] width 24 height 12
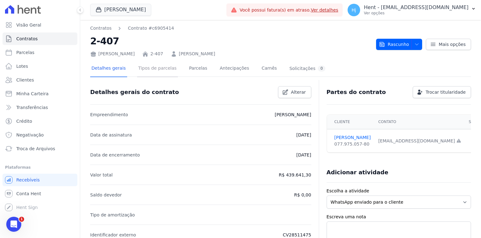
click at [153, 73] on link "Tipos de parcelas" at bounding box center [157, 69] width 41 height 17
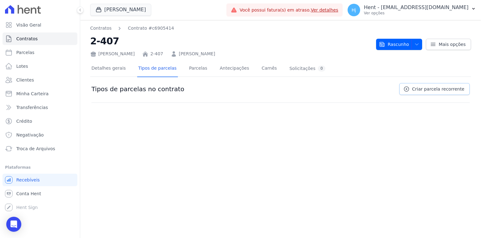
click at [433, 92] on link "Criar parcela recorrente" at bounding box center [434, 89] width 70 height 12
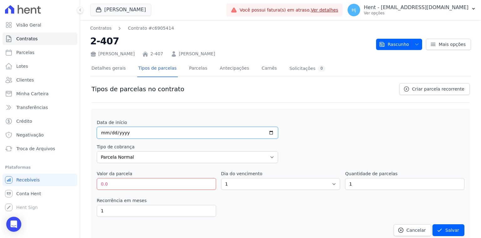
click at [100, 133] on input "date" at bounding box center [187, 133] width 181 height 12
type input "2025-08-10"
drag, startPoint x: 124, startPoint y: 188, endPoint x: 91, endPoint y: 184, distance: 33.1
click at [91, 184] on div "Tipos de parcelas no contrato Criar parcela recorrente Data de início 2025-08-1…" at bounding box center [280, 164] width 381 height 165
type input "9580.56"
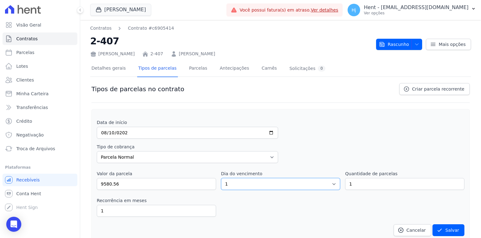
click at [261, 187] on select "1 2 3 4 5 6 7 8 9 10 11 12 13 14 15 16 17 18 19 20 21 22 23 24 25 26 27 28 29 3…" at bounding box center [280, 184] width 119 height 12
select select "10"
click at [221, 178] on select "1 2 3 4 5 6 7 8 9 10 11 12 13 14 15 16 17 18 19 20 21 22 23 24 25 26 27 28 29 3…" at bounding box center [280, 184] width 119 height 12
click at [442, 229] on button "Salvar" at bounding box center [448, 231] width 32 height 12
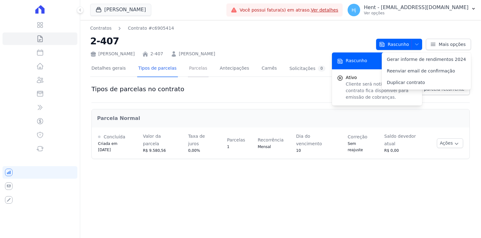
click at [188, 71] on link "Parcelas" at bounding box center [198, 69] width 21 height 17
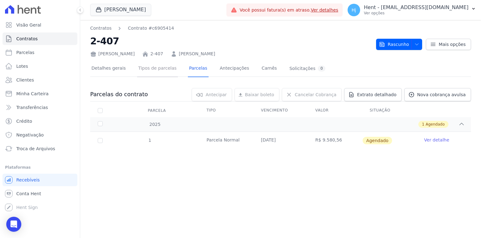
click at [155, 67] on link "Tipos de parcelas" at bounding box center [157, 69] width 41 height 17
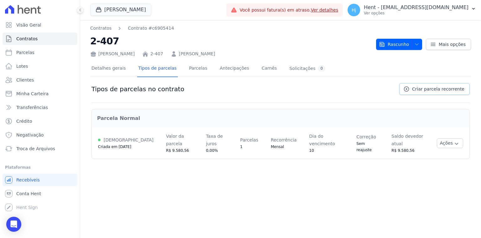
click at [426, 87] on span "Criar parcela recorrente" at bounding box center [438, 89] width 52 height 6
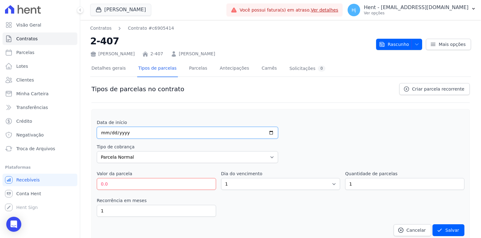
click at [104, 130] on input "date" at bounding box center [187, 133] width 181 height 12
type input "2025-09-10"
drag, startPoint x: 109, startPoint y: 184, endPoint x: 81, endPoint y: 184, distance: 28.2
click at [81, 184] on div "Contratos Contrato #c6905414 2-407 [PERSON_NAME] 2-407 [PERSON_NAME] [GEOGRAPHI…" at bounding box center [280, 164] width 401 height 288
type input "29806.19"
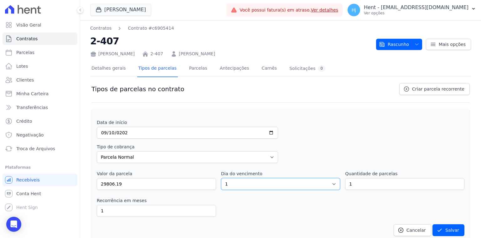
click at [248, 182] on select "1 2 3 4 5 6 7 8 9 10 11 12 13 14 15 16 17 18 19 20 21 22 23 24 25 26 27 28 29 3…" at bounding box center [280, 184] width 119 height 12
select select "10"
click at [221, 178] on select "1 2 3 4 5 6 7 8 9 10 11 12 13 14 15 16 17 18 19 20 21 22 23 24 25 26 27 28 29 3…" at bounding box center [280, 184] width 119 height 12
click at [444, 229] on button "Salvar" at bounding box center [448, 231] width 32 height 12
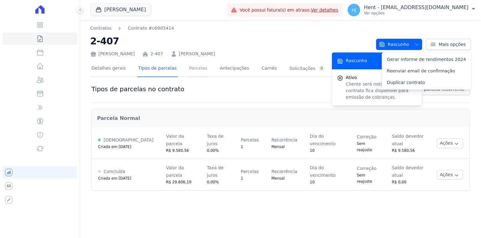
click at [192, 70] on link "Parcelas" at bounding box center [198, 69] width 21 height 17
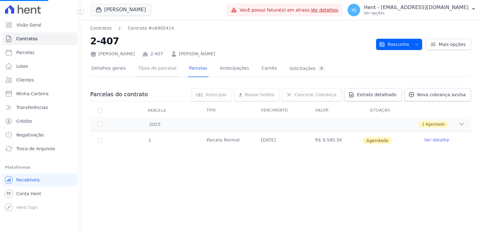
click at [151, 71] on link "Tipos de parcelas" at bounding box center [157, 69] width 41 height 17
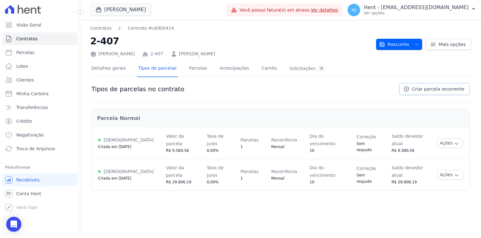
click at [434, 87] on span "Criar parcela recorrente" at bounding box center [438, 89] width 52 height 6
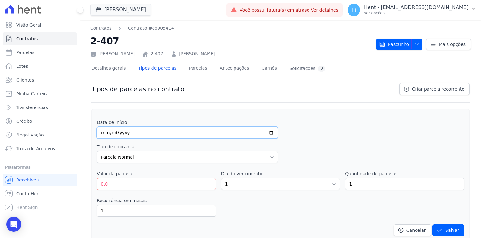
click at [104, 130] on input "date" at bounding box center [187, 133] width 181 height 12
type input "2026-07-10"
drag, startPoint x: 116, startPoint y: 185, endPoint x: 91, endPoint y: 180, distance: 25.5
click at [91, 180] on div "Tipos de parcelas no contrato Criar parcela recorrente Data de início 2026-07-1…" at bounding box center [280, 208] width 381 height 253
click at [131, 158] on select "Parcela Normal Entrada Sinal Intercalada Chaves Pré-chaves Pós-chaves Impostos …" at bounding box center [187, 157] width 181 height 12
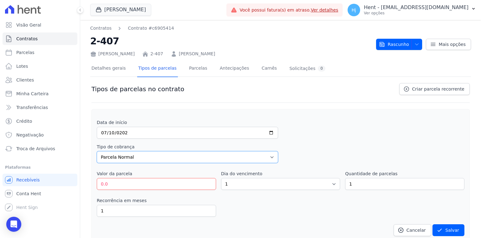
select select "interleaved"
click at [97, 151] on select "Parcela Normal Entrada Sinal Intercalada Chaves Pré-chaves Pós-chaves Impostos …" at bounding box center [187, 157] width 181 height 12
type input "21290.14"
click at [235, 190] on div "Data de início 2026-07-10 Tipo de cobrança Parcela Normal Entrada Sinal Interca…" at bounding box center [280, 178] width 367 height 117
click at [234, 185] on select "1 2 3 4 5 6 7 8 9 10 11 12 13 14 15 16 17 18 19 20 21 22 23 24 25 26 27 28 29 3…" at bounding box center [280, 184] width 119 height 12
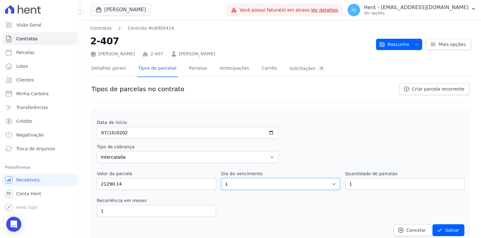
select select "10"
click at [221, 178] on select "1 2 3 4 5 6 7 8 9 10 11 12 13 14 15 16 17 18 19 20 21 22 23 24 25 26 27 28 29 3…" at bounding box center [280, 184] width 119 height 12
click at [436, 230] on icon "submit" at bounding box center [439, 231] width 6 height 6
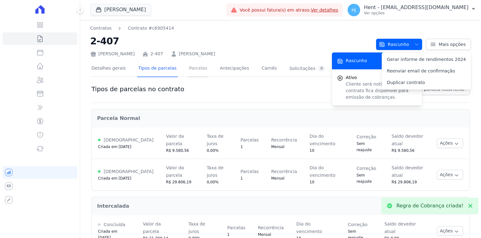
click at [188, 70] on link "Parcelas" at bounding box center [198, 69] width 21 height 17
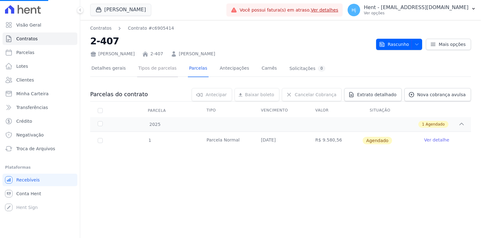
click at [154, 71] on link "Tipos de parcelas" at bounding box center [157, 69] width 41 height 17
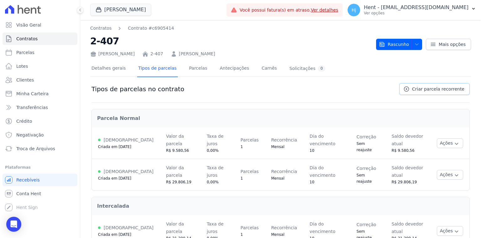
click at [423, 89] on span "Criar parcela recorrente" at bounding box center [438, 89] width 52 height 6
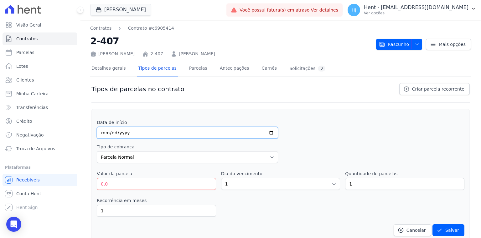
click at [105, 135] on input "date" at bounding box center [187, 133] width 181 height 12
type input "2026-09-10"
drag, startPoint x: 118, startPoint y: 187, endPoint x: 85, endPoint y: 187, distance: 32.5
click at [85, 187] on div "Contratos Contrato #c6905414 2-407 [PERSON_NAME] 2-407 [PERSON_NAME] [GEOGRAPHI…" at bounding box center [280, 208] width 401 height 376
type input "26612.67"
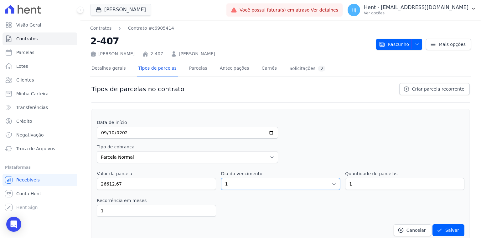
click at [245, 183] on select "1 2 3 4 5 6 7 8 9 10 11 12 13 14 15 16 17 18 19 20 21 22 23 24 25 26 27 28 29 3…" at bounding box center [280, 184] width 119 height 12
select select "10"
click at [221, 178] on select "1 2 3 4 5 6 7 8 9 10 11 12 13 14 15 16 17 18 19 20 21 22 23 24 25 26 27 28 29 3…" at bounding box center [280, 184] width 119 height 12
click at [439, 232] on icon "submit" at bounding box center [439, 231] width 6 height 6
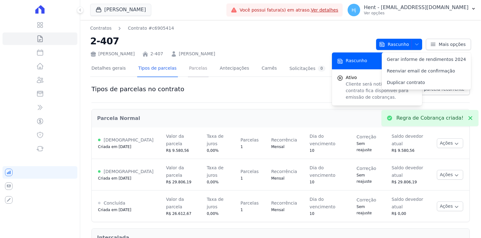
click at [194, 69] on link "Parcelas" at bounding box center [198, 69] width 21 height 17
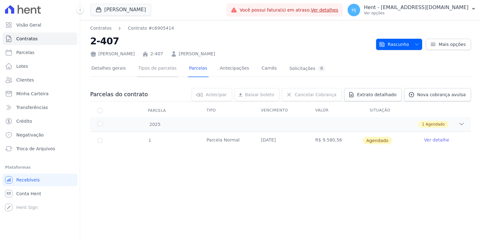
click at [157, 73] on link "Tipos de parcelas" at bounding box center [157, 69] width 41 height 17
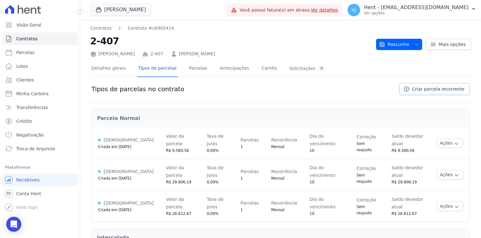
click at [429, 89] on span "Criar parcela recorrente" at bounding box center [438, 89] width 52 height 6
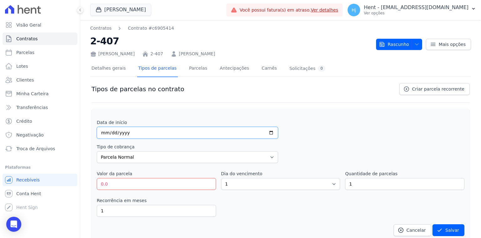
click at [101, 137] on input "date" at bounding box center [187, 133] width 181 height 12
type input "2027-04-30"
drag, startPoint x: 128, startPoint y: 185, endPoint x: 90, endPoint y: 182, distance: 38.2
click at [90, 182] on div "Contratos Contrato #c6905414 2-407 [PERSON_NAME] 2-407 [PERSON_NAME] [GEOGRAPHI…" at bounding box center [280, 224] width 401 height 408
type input "170321.10"
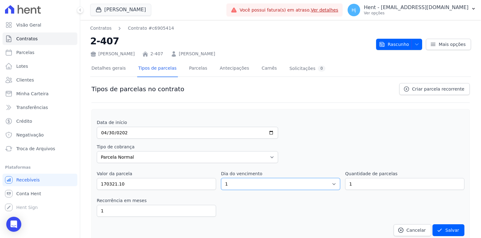
click at [252, 183] on select "1 2 3 4 5 6 7 8 9 10 11 12 13 14 15 16 17 18 19 20 21 22 23 24 25 26 27 28 29 3…" at bounding box center [280, 184] width 119 height 12
select select "30"
click at [221, 178] on select "1 2 3 4 5 6 7 8 9 10 11 12 13 14 15 16 17 18 19 20 21 22 23 24 25 26 27 28 29 3…" at bounding box center [280, 184] width 119 height 12
click at [442, 228] on button "Salvar" at bounding box center [448, 231] width 32 height 12
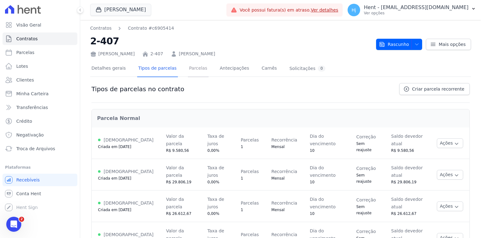
click at [191, 65] on link "Parcelas" at bounding box center [198, 69] width 21 height 17
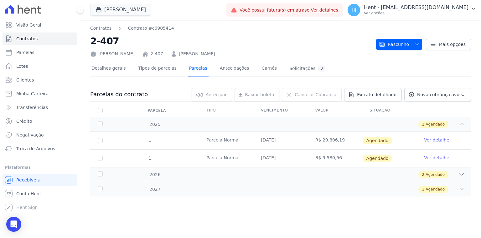
click at [188, 69] on link "Parcelas" at bounding box center [198, 69] width 21 height 17
click at [162, 68] on link "Tipos de parcelas" at bounding box center [157, 69] width 41 height 17
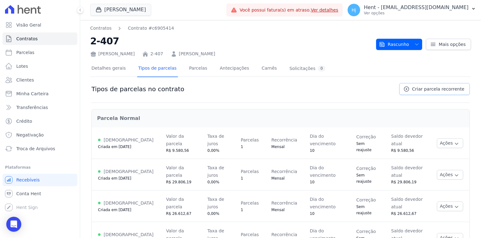
click at [430, 91] on span "Criar parcela recorrente" at bounding box center [438, 89] width 52 height 6
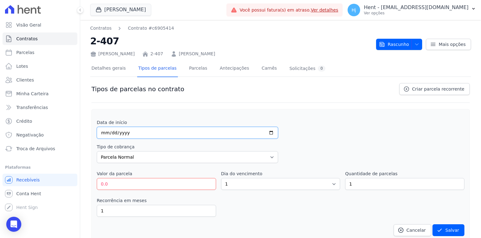
click at [104, 133] on input "date" at bounding box center [187, 133] width 181 height 12
click at [125, 134] on input "8056-05-09" at bounding box center [187, 133] width 181 height 12
drag, startPoint x: 126, startPoint y: 133, endPoint x: 111, endPoint y: 133, distance: 14.4
click at [125, 133] on input "8056-05-09" at bounding box center [187, 133] width 181 height 12
click at [102, 133] on input "8056-05-09" at bounding box center [187, 133] width 181 height 12
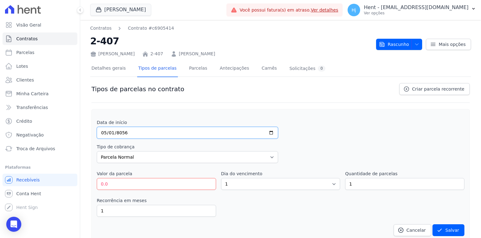
type input "8056-05-11"
type input "8056-01-10"
type input "[DATE]"
drag, startPoint x: 134, startPoint y: 183, endPoint x: 94, endPoint y: 183, distance: 40.1
click at [94, 183] on div "Data de início [DATE] Tipo de cobrança Parcela Normal Entrada Sinal Intercalada…" at bounding box center [280, 175] width 378 height 133
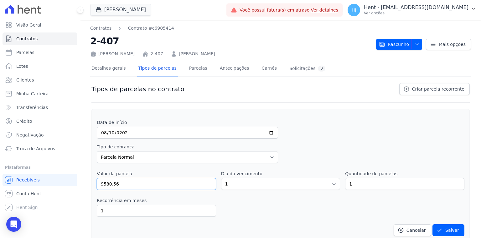
type input "9580.56"
click at [247, 183] on select "1 2 3 4 5 6 7 8 9 10 11 12 13 14 15 16 17 18 19 20 21 22 23 24 25 26 27 28 29 3…" at bounding box center [280, 184] width 119 height 12
select select "10"
click at [221, 178] on select "1 2 3 4 5 6 7 8 9 10 11 12 13 14 15 16 17 18 19 20 21 22 23 24 25 26 27 28 29 3…" at bounding box center [280, 184] width 119 height 12
click at [450, 226] on button "Salvar" at bounding box center [448, 231] width 32 height 12
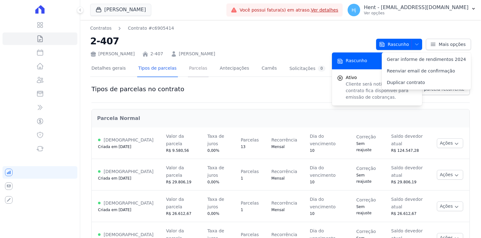
click at [188, 70] on link "Parcelas" at bounding box center [198, 69] width 21 height 17
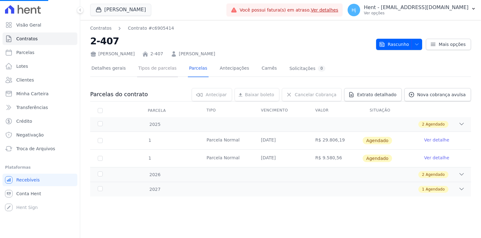
click at [156, 71] on link "Tipos de parcelas" at bounding box center [157, 69] width 41 height 17
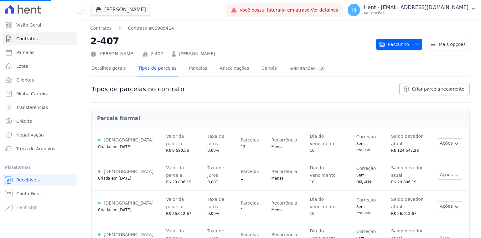
click at [426, 91] on span "Criar parcela recorrente" at bounding box center [438, 89] width 52 height 6
click at [421, 88] on span "Criar parcela recorrente" at bounding box center [438, 89] width 52 height 6
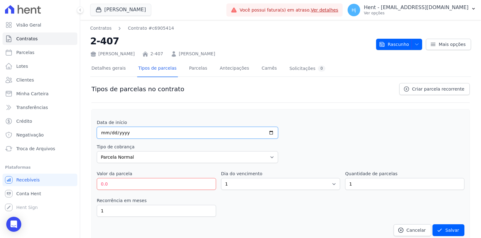
click at [104, 131] on input "date" at bounding box center [187, 133] width 181 height 12
type input "[DATE]"
drag, startPoint x: 114, startPoint y: 185, endPoint x: 83, endPoint y: 181, distance: 31.9
type input "9580.56"
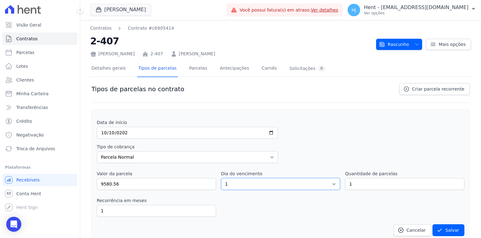
click at [238, 183] on select "1 2 3 4 5 6 7 8 9 10 11 12 13 14 15 16 17 18 19 20 21 22 23 24 25 26 27 28 29 3…" at bounding box center [280, 184] width 119 height 12
select select "10"
click at [221, 178] on select "1 2 3 4 5 6 7 8 9 10 11 12 13 14 15 16 17 18 19 20 21 22 23 24 25 26 27 28 29 3…" at bounding box center [280, 184] width 119 height 12
click at [354, 183] on input "1" at bounding box center [404, 184] width 119 height 12
drag, startPoint x: 353, startPoint y: 184, endPoint x: 334, endPoint y: 186, distance: 19.3
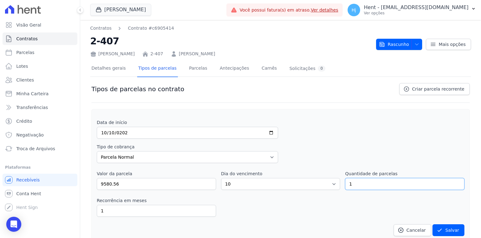
click at [334, 186] on div "Valor da parcela 9580.56 Dia do vencimento 1 2 3 4 5 6 7 8 9 10 11 12 13 14 15 …" at bounding box center [280, 180] width 367 height 19
type input "6"
click at [441, 225] on button "Salvar" at bounding box center [448, 231] width 32 height 12
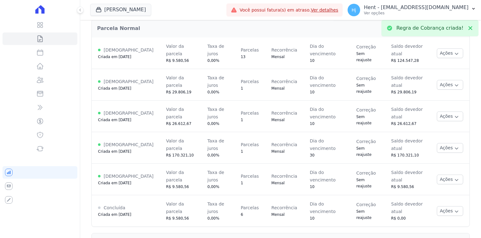
scroll to position [91, 0]
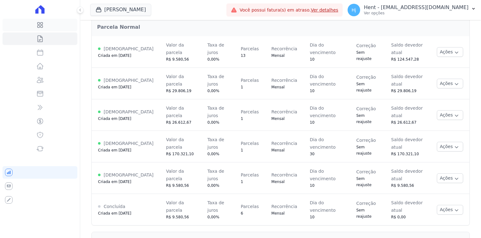
click at [47, 25] on link "Visão Geral" at bounding box center [40, 25] width 75 height 13
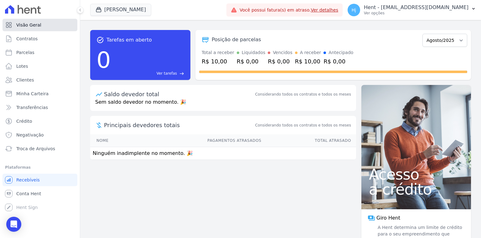
click at [28, 26] on span "Visão Geral" at bounding box center [28, 25] width 25 height 6
click at [116, 10] on button "[PERSON_NAME]" at bounding box center [120, 10] width 61 height 12
click at [135, 14] on button "[PERSON_NAME]" at bounding box center [120, 10] width 61 height 12
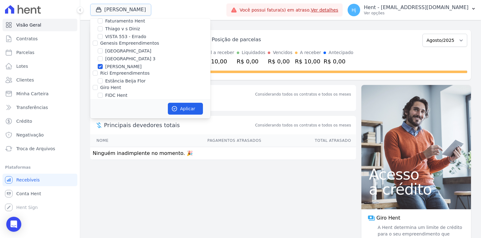
scroll to position [1978, 0]
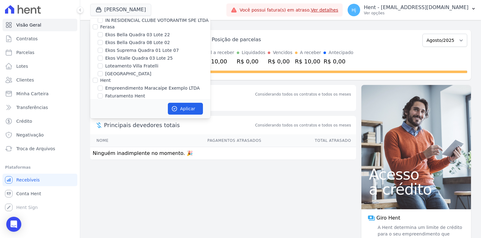
click at [100, 139] on input "[PERSON_NAME]" at bounding box center [100, 141] width 5 height 5
checkbox input "false"
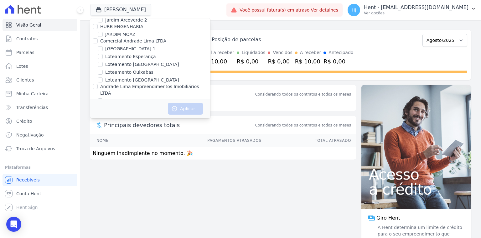
click at [95, 128] on div "JARDINS DE MAFRA" at bounding box center [150, 131] width 120 height 7
click at [99, 129] on input "JARDINS DE MAFRA" at bounding box center [100, 131] width 5 height 5
checkbox input "true"
click at [178, 111] on button "Aplicar" at bounding box center [185, 109] width 35 height 12
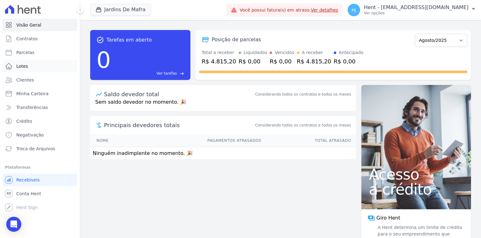
click at [24, 63] on span "Lotes" at bounding box center [22, 66] width 12 height 6
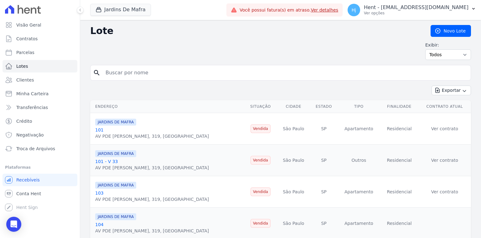
click at [111, 18] on div "Jardins De Mafra Trapisa Engenharia Acaiá Residencial Icatu Residencial PORTO5 …" at bounding box center [157, 10] width 134 height 21
click at [139, 12] on button "Jardins De Mafra" at bounding box center [120, 10] width 61 height 12
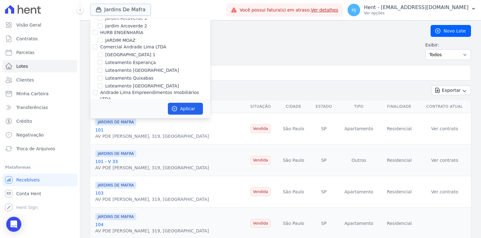
scroll to position [2634, 0]
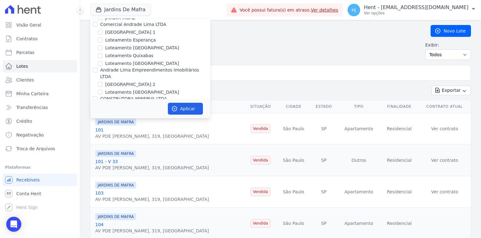
click at [128, 104] on label "JARDINS DE EVORA" at bounding box center [126, 107] width 42 height 7
click at [103, 104] on input "JARDINS DE EVORA" at bounding box center [100, 106] width 5 height 5
checkbox input "true"
click at [100, 112] on input "JARDINS DE MAFRA" at bounding box center [100, 114] width 5 height 5
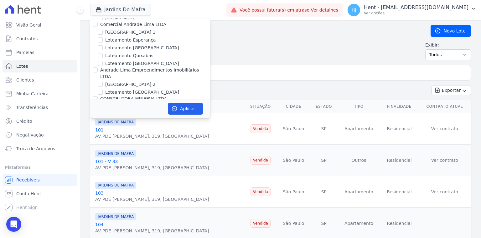
checkbox input "false"
click at [186, 109] on button "Aplicar" at bounding box center [185, 109] width 35 height 12
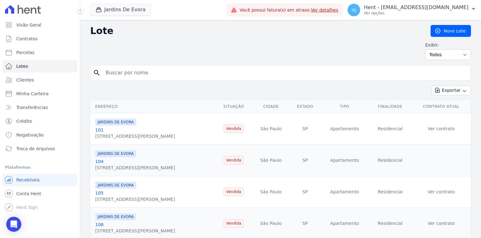
click at [135, 80] on div "search" at bounding box center [280, 73] width 381 height 16
click at [136, 75] on input "search" at bounding box center [285, 73] width 366 height 13
type input "124"
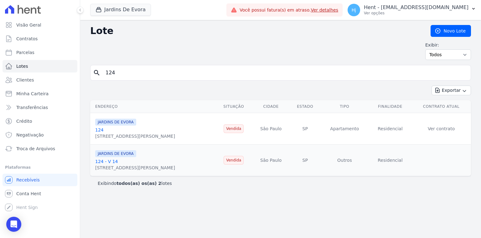
click at [100, 130] on link "124" at bounding box center [99, 130] width 8 height 5
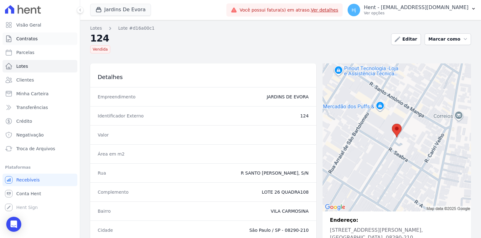
click at [30, 40] on span "Contratos" at bounding box center [26, 39] width 21 height 6
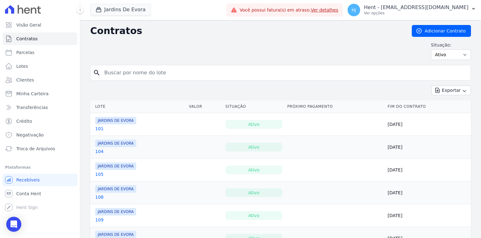
click at [138, 73] on input "search" at bounding box center [283, 73] width 367 height 13
type input "124"
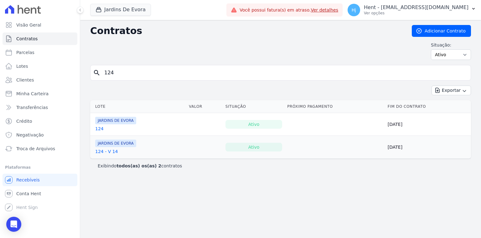
click at [95, 129] on link "124" at bounding box center [99, 129] width 8 height 6
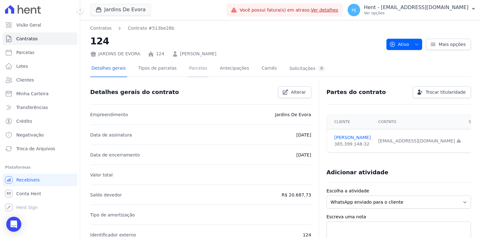
click at [190, 69] on link "Parcelas" at bounding box center [198, 69] width 21 height 17
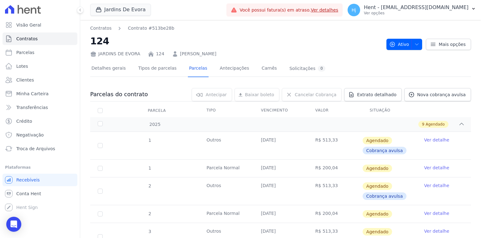
scroll to position [25, 0]
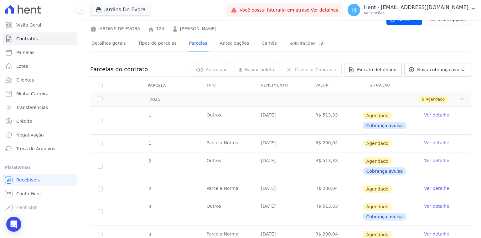
drag, startPoint x: 337, startPoint y: 144, endPoint x: 202, endPoint y: 148, distance: 135.2
click at [202, 148] on tr "1 [GEOGRAPHIC_DATA] [DATE] R$ 200,04 [GEOGRAPHIC_DATA] Ver detalhe" at bounding box center [280, 144] width 381 height 18
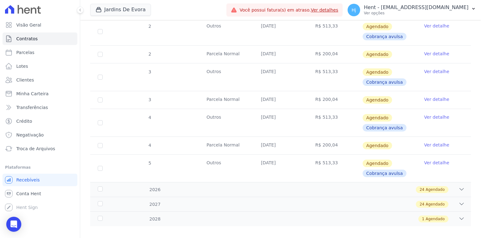
scroll to position [165, 0]
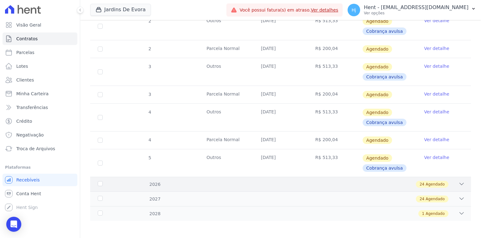
click at [101, 182] on div "2026" at bounding box center [112, 185] width 33 height 7
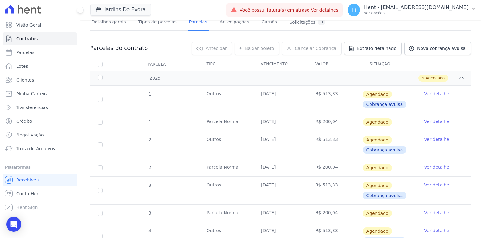
scroll to position [0, 0]
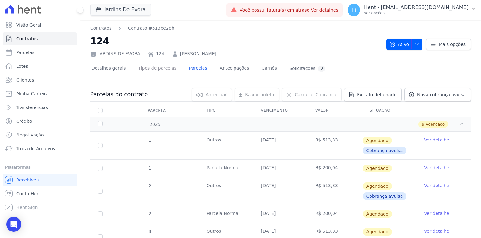
click at [151, 69] on link "Tipos de parcelas" at bounding box center [157, 69] width 41 height 17
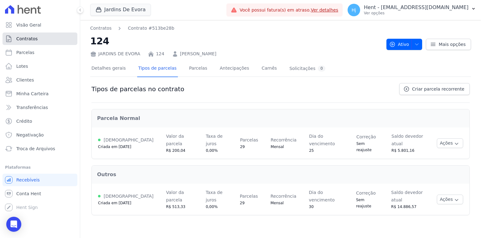
click at [25, 39] on span "Contratos" at bounding box center [26, 39] width 21 height 6
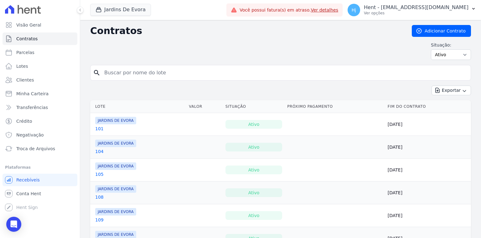
click at [141, 74] on input "search" at bounding box center [283, 73] width 367 height 13
type input "124"
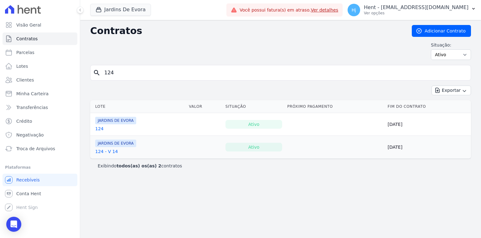
click at [100, 153] on link "124 - V 14" at bounding box center [106, 152] width 23 height 6
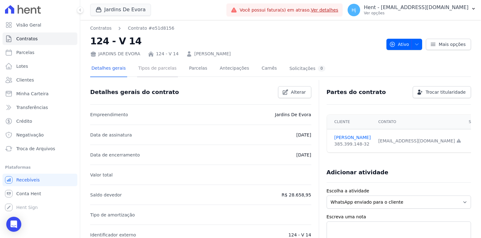
click at [145, 71] on link "Tipos de parcelas" at bounding box center [157, 69] width 41 height 17
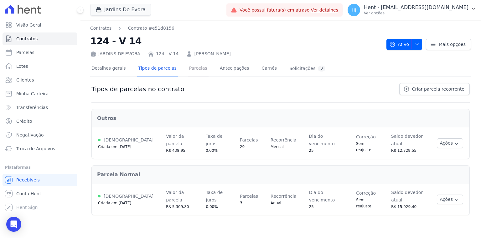
click at [188, 69] on link "Parcelas" at bounding box center [198, 69] width 21 height 17
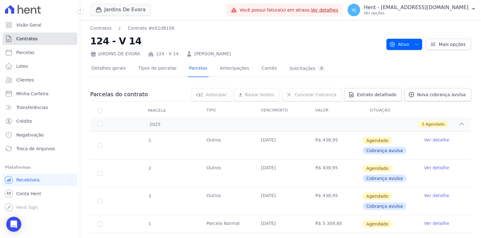
click at [30, 43] on link "Contratos" at bounding box center [40, 39] width 75 height 13
